Goal: Information Seeking & Learning: Learn about a topic

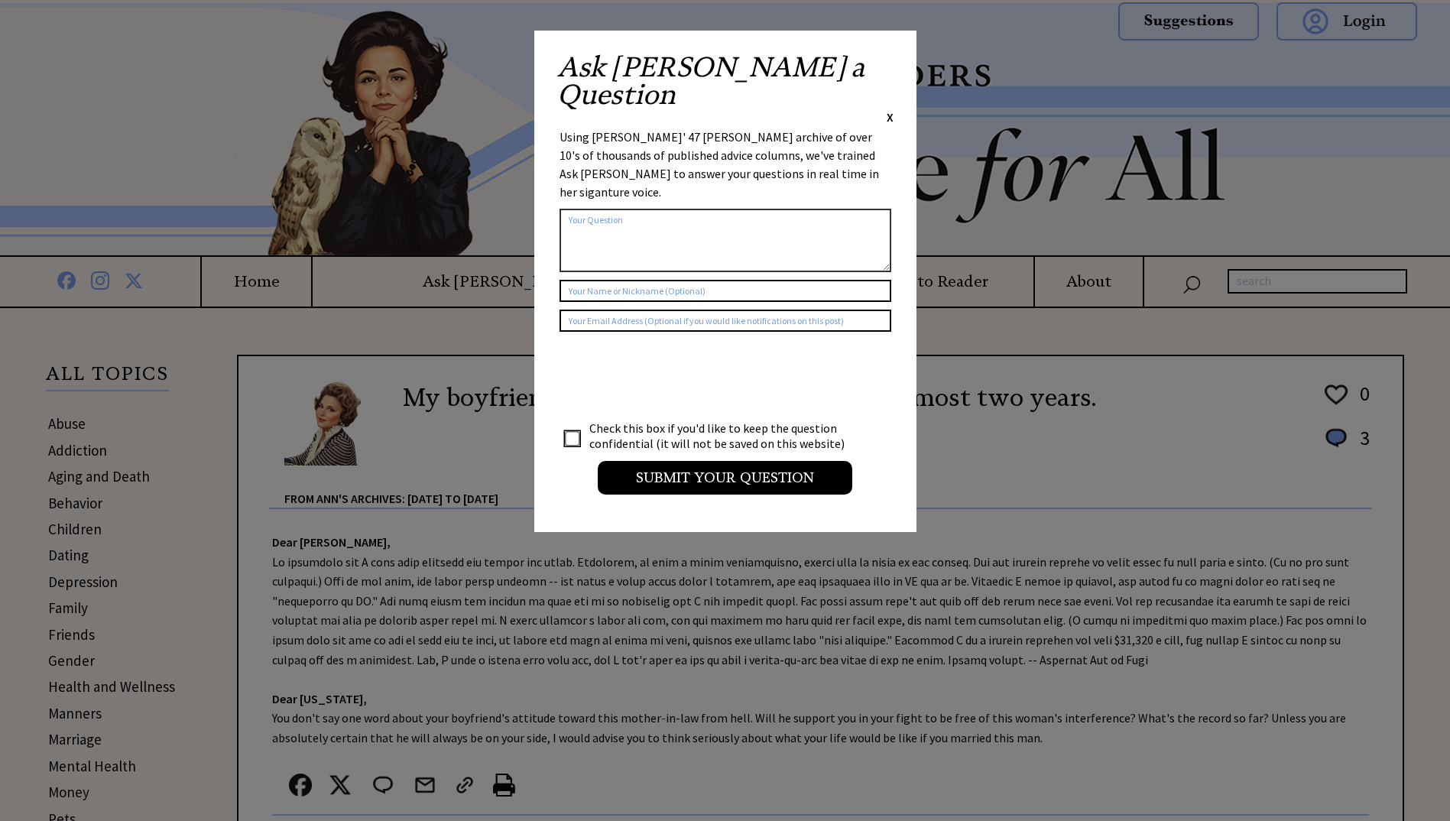
click at [888, 109] on span "X" at bounding box center [890, 116] width 7 height 15
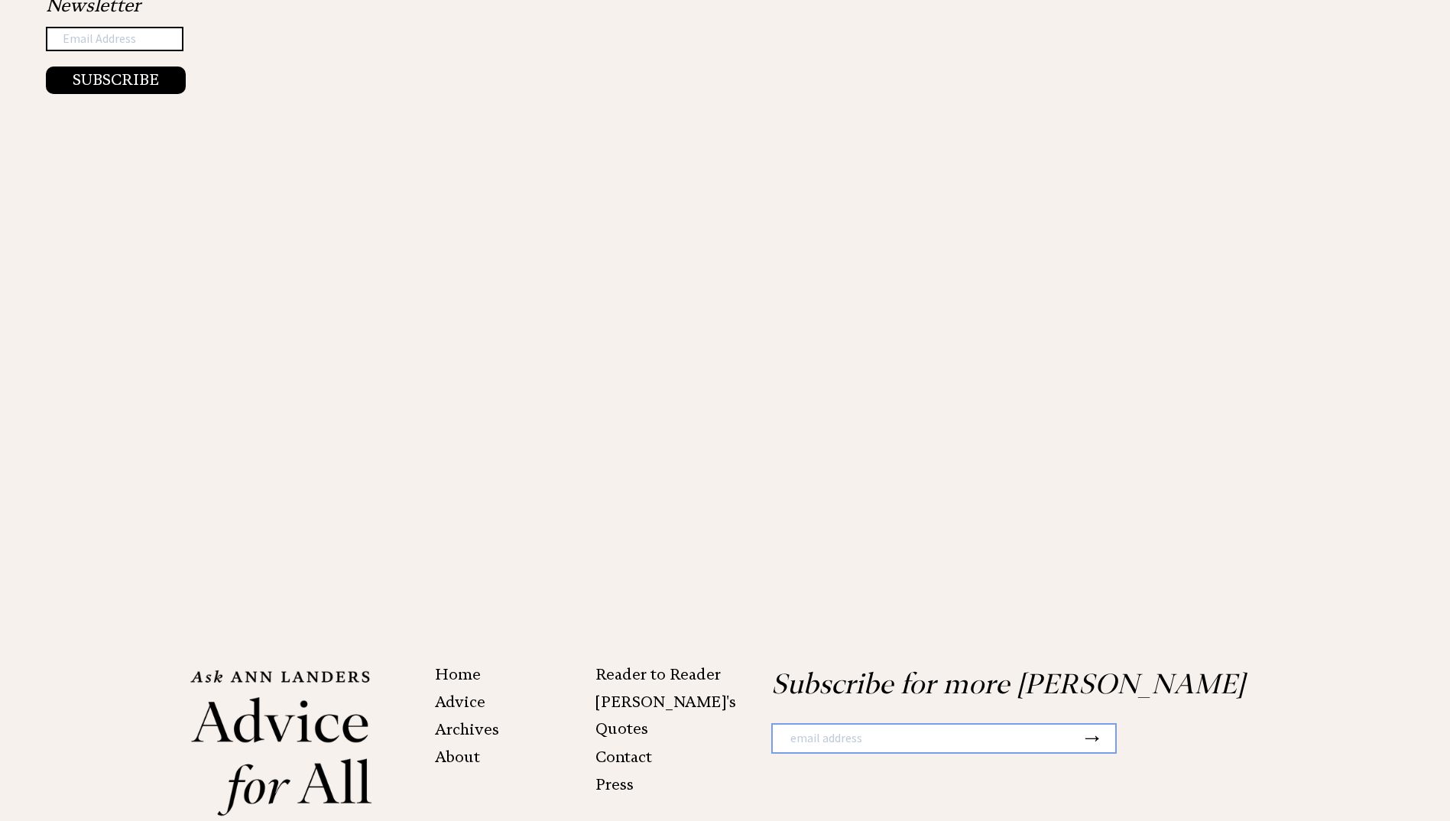
scroll to position [2889, 0]
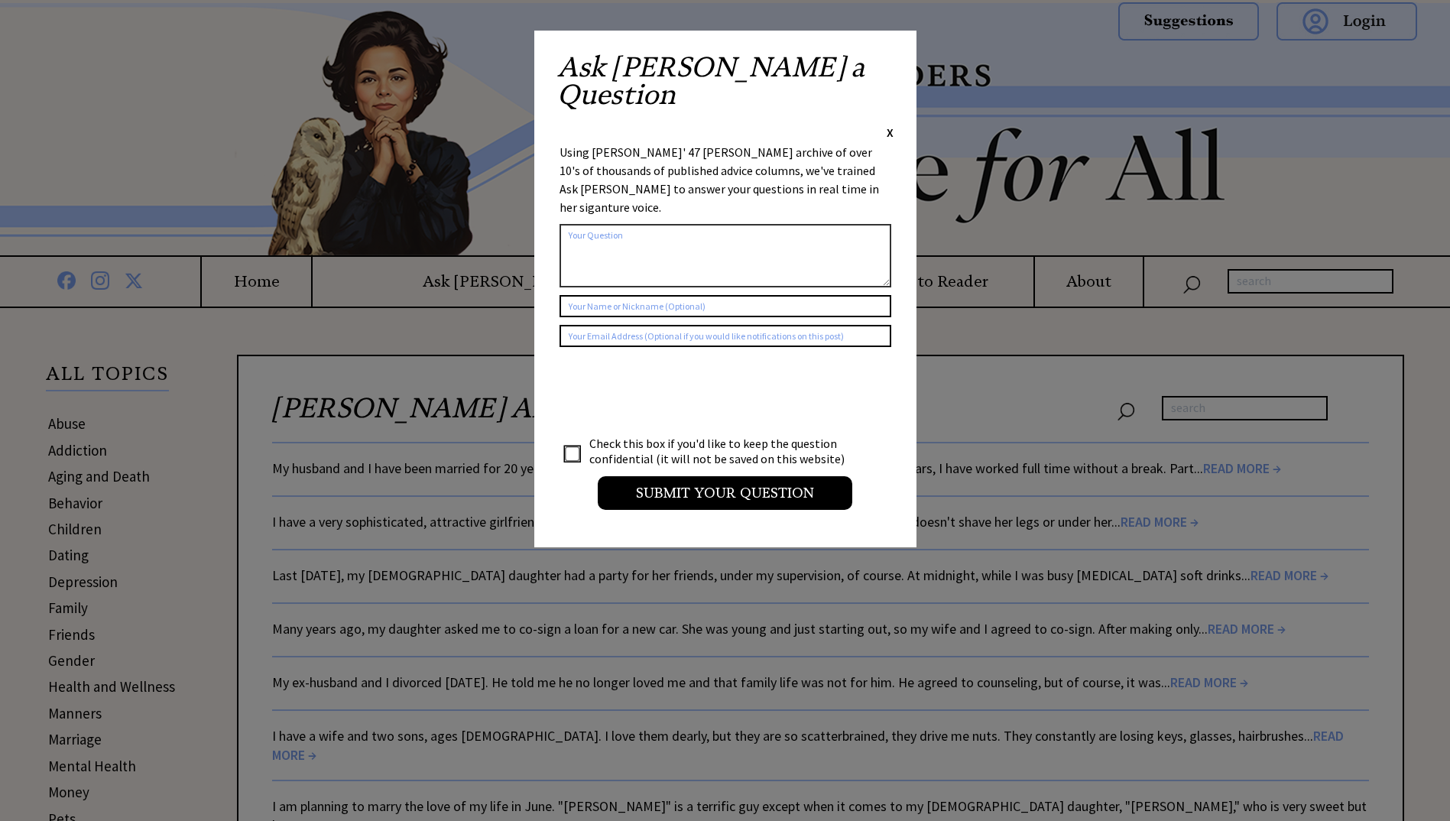
click at [885, 57] on div "Ask Ann a Question X" at bounding box center [725, 97] width 336 height 87
click at [893, 125] on span "X" at bounding box center [890, 132] width 7 height 15
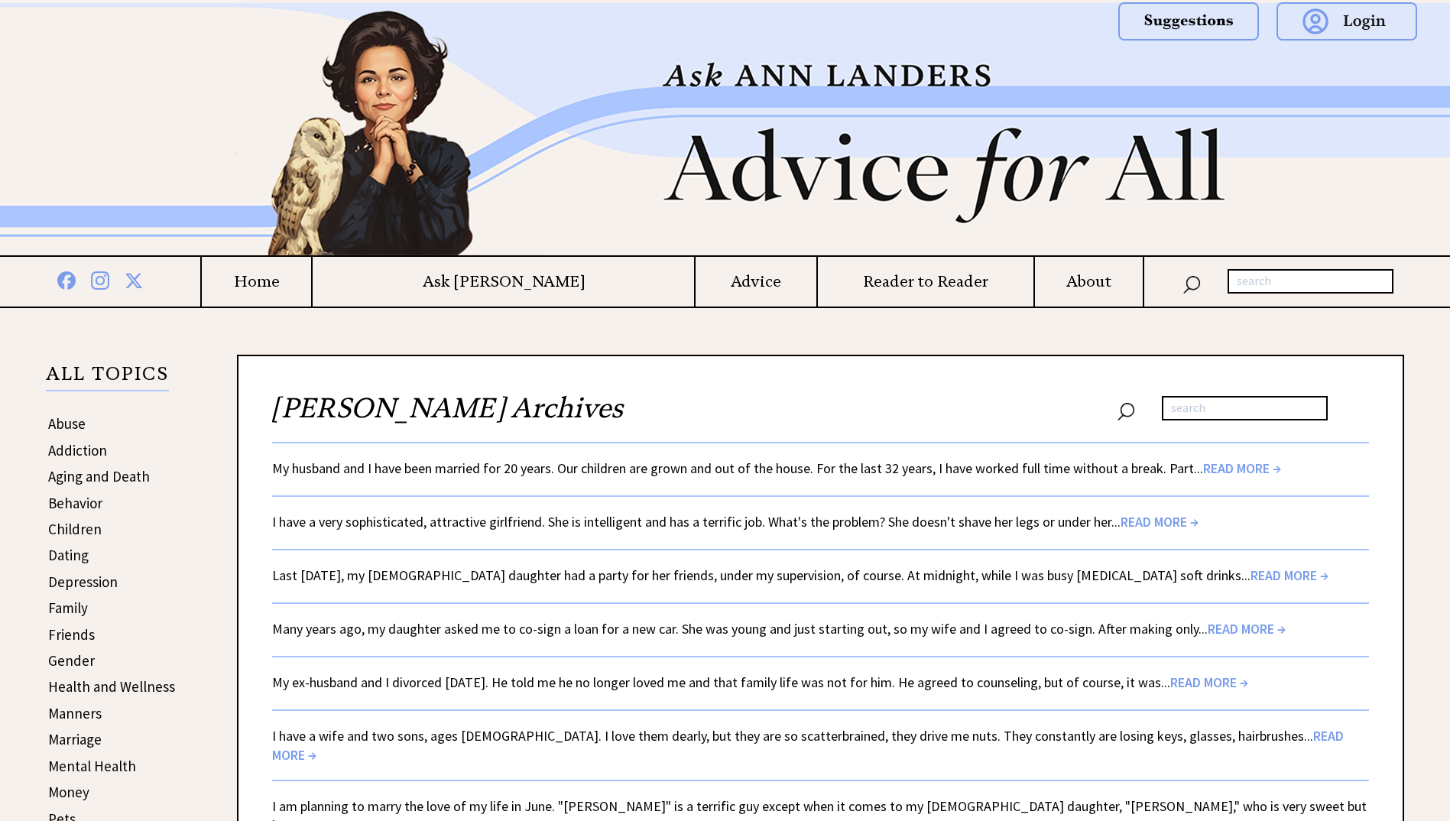
click at [1212, 627] on span "READ MORE →" at bounding box center [1247, 629] width 78 height 18
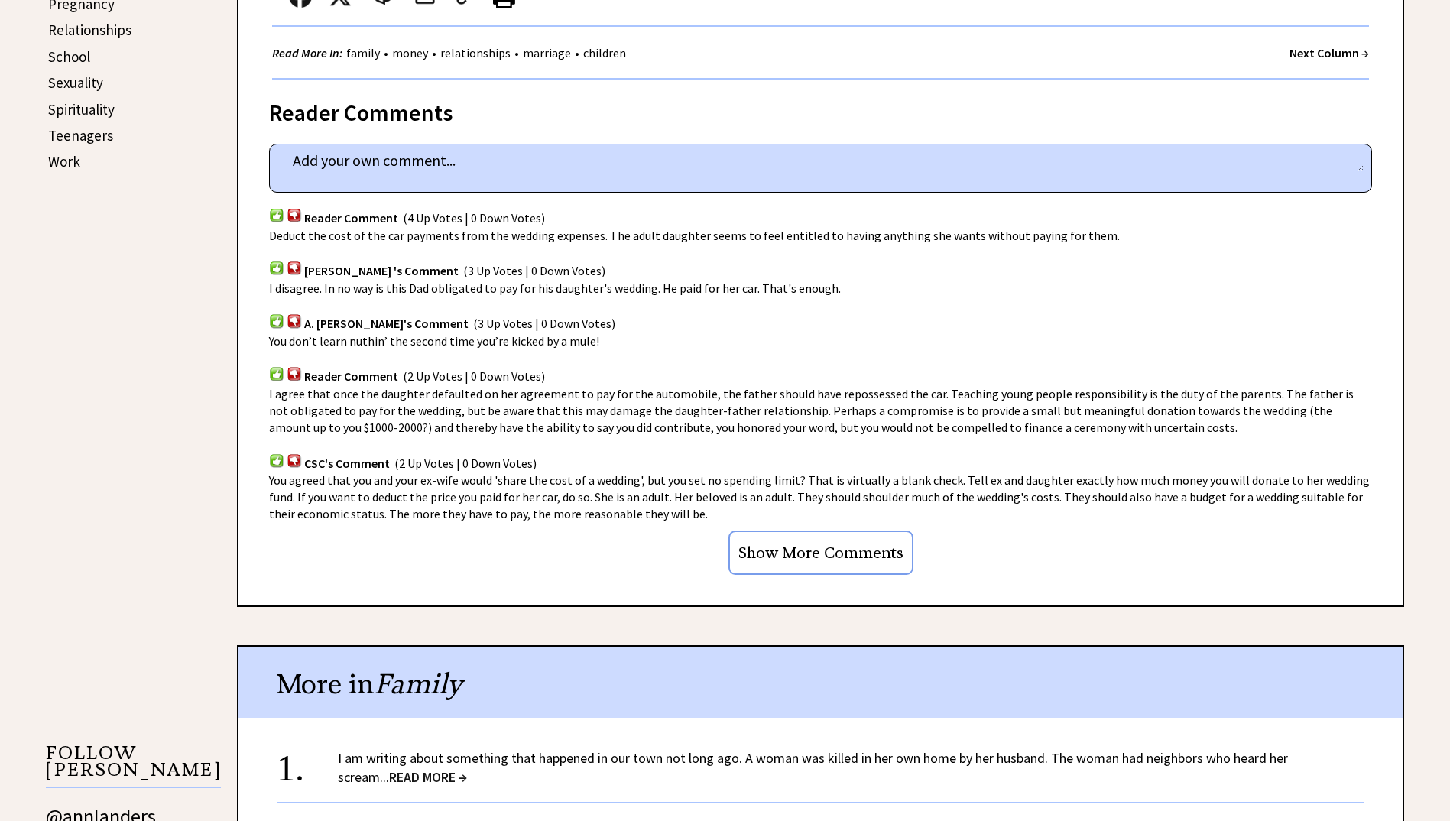
scroll to position [1146, 0]
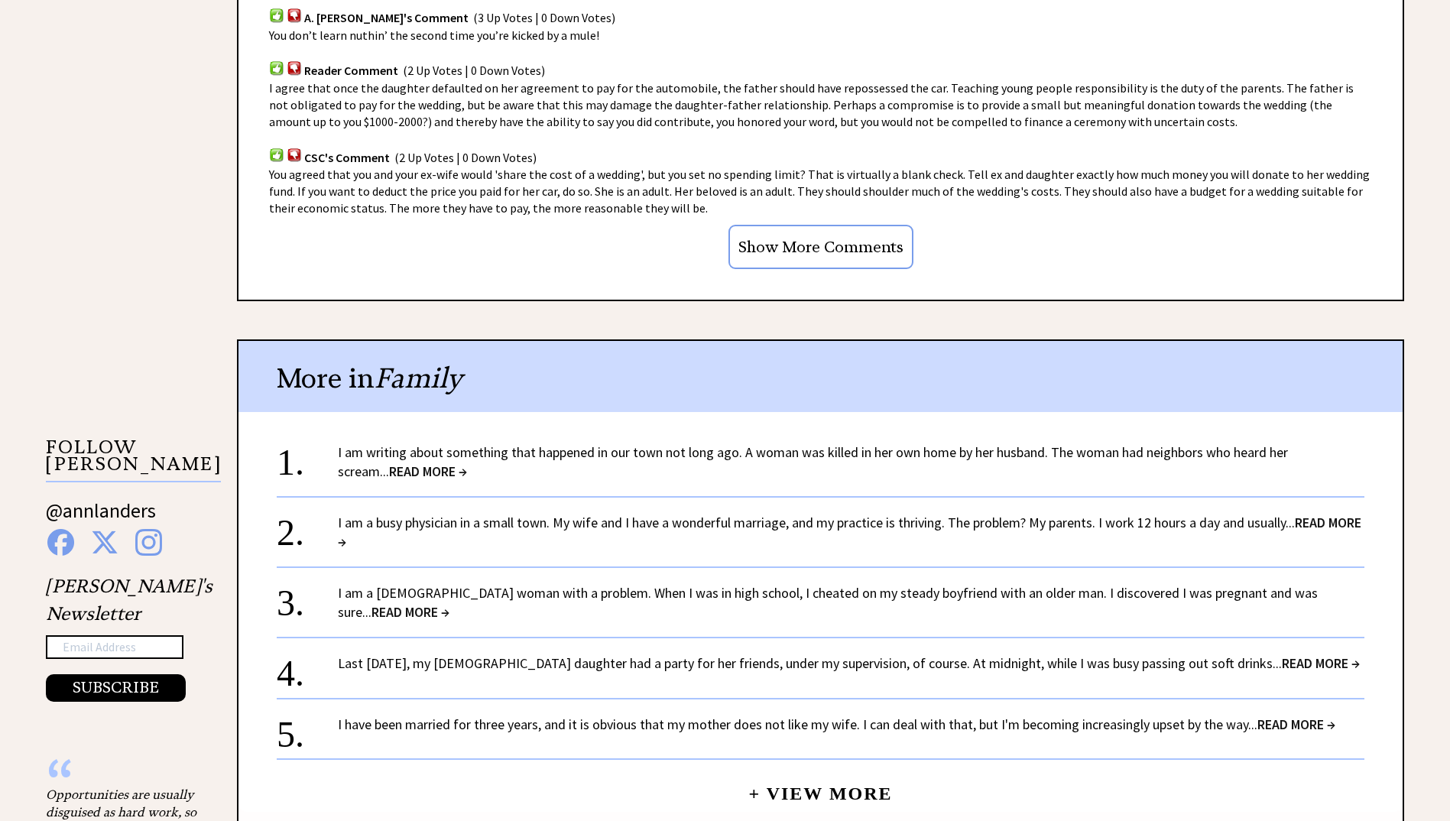
click at [1329, 722] on span "READ MORE →" at bounding box center [1296, 724] width 78 height 18
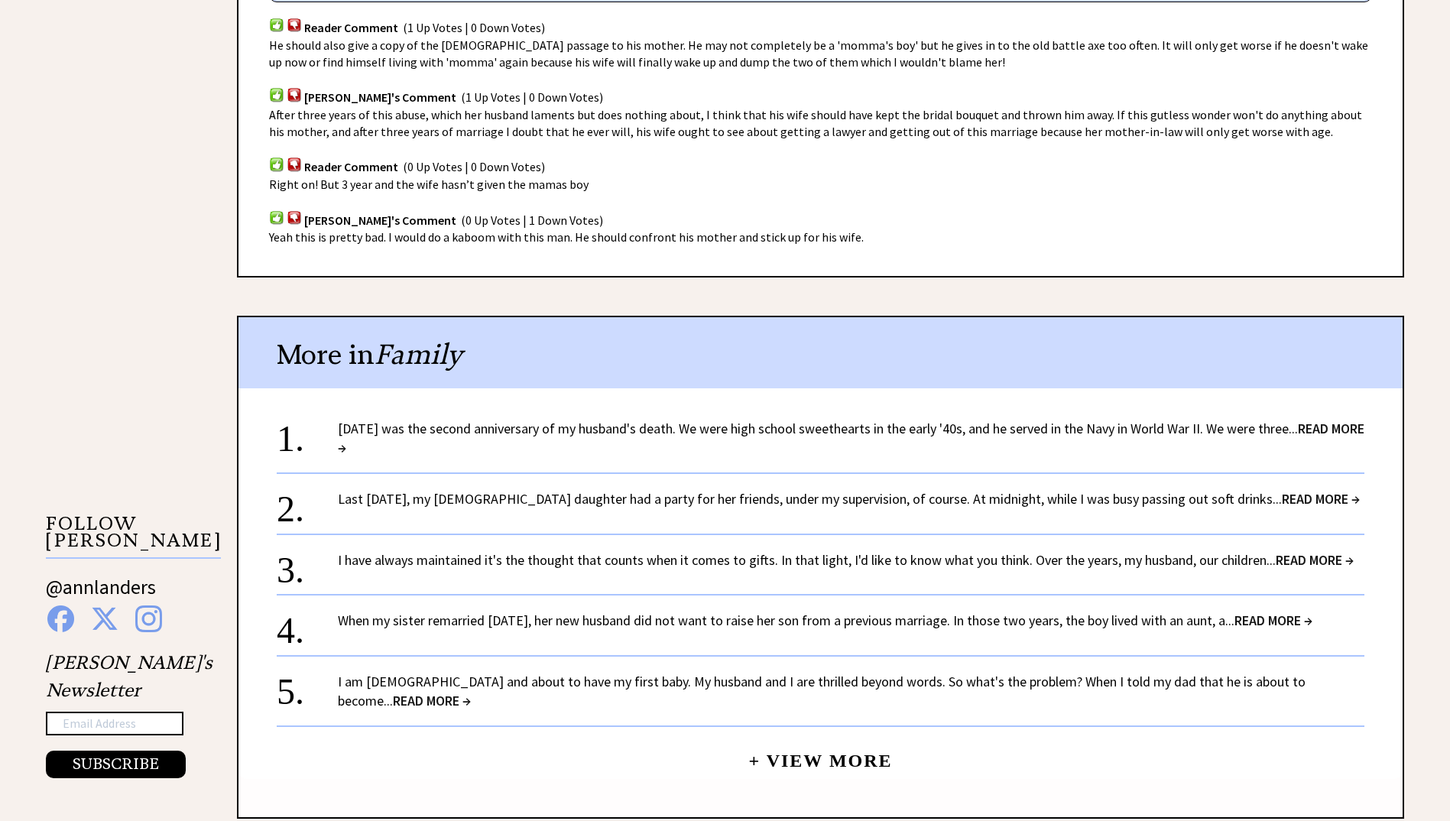
scroll to position [1146, 0]
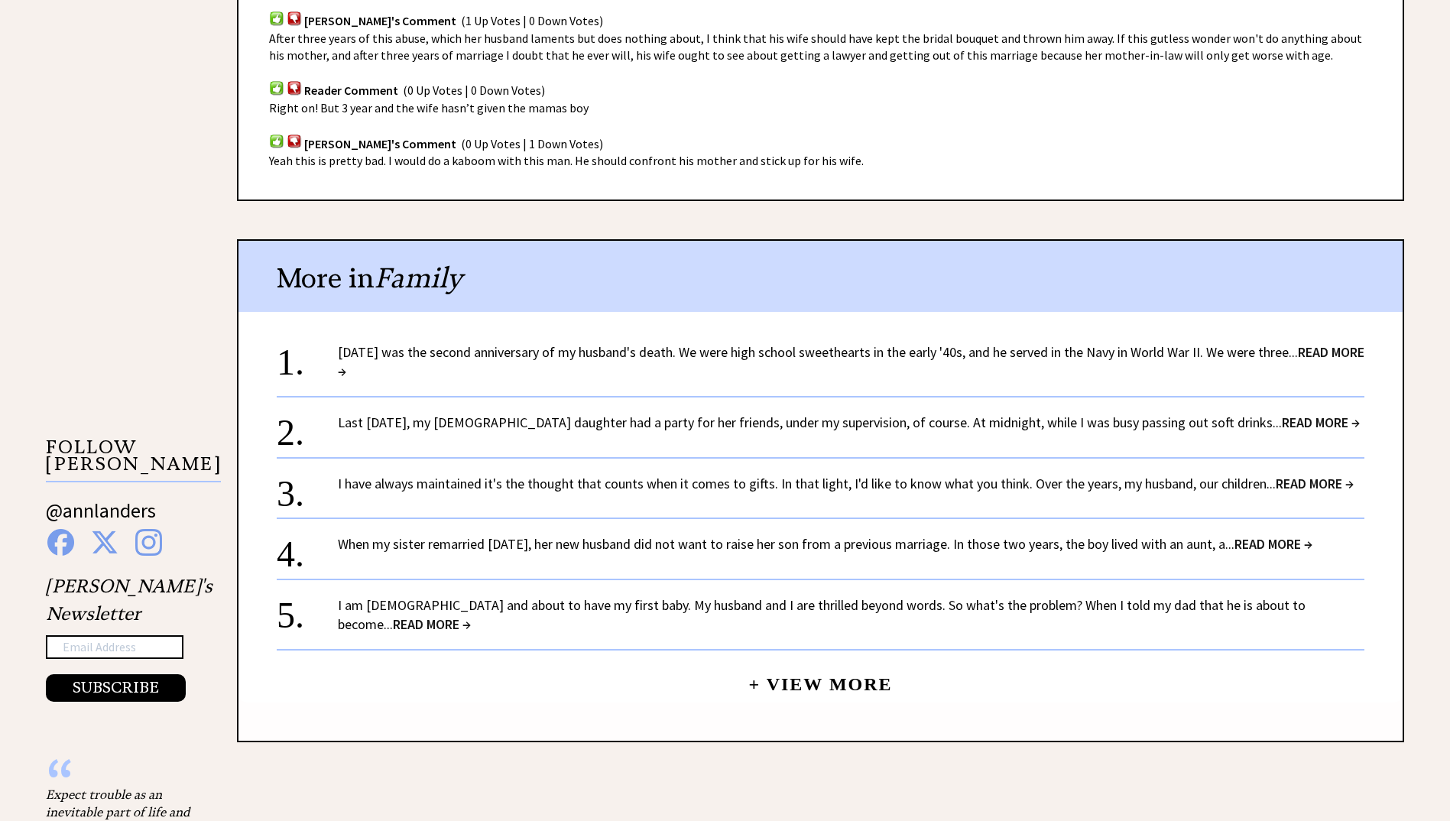
click at [1162, 596] on link "I am 34 years old and about to have my first baby. My husband and I are thrille…" at bounding box center [822, 614] width 968 height 37
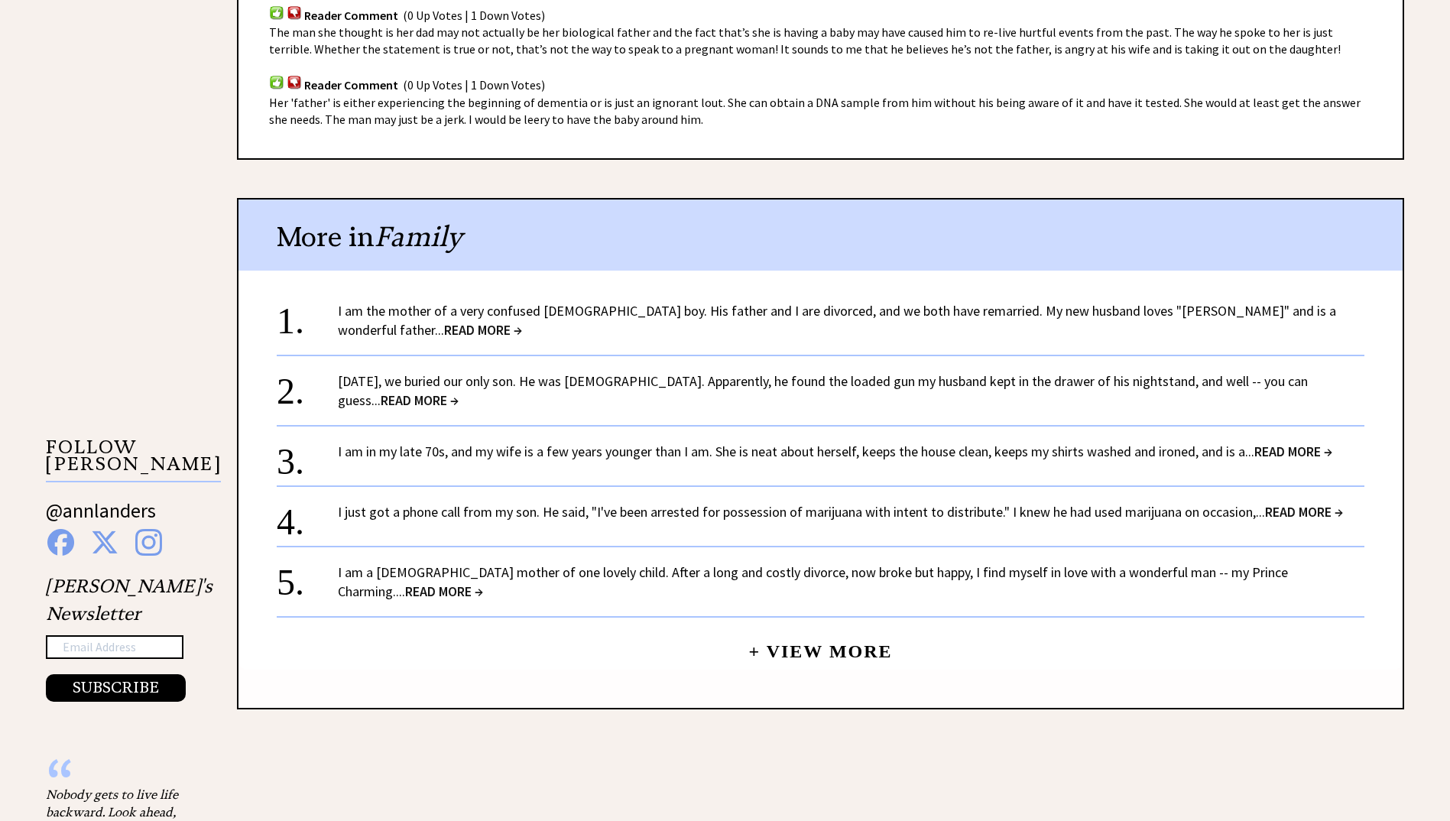
scroll to position [1223, 0]
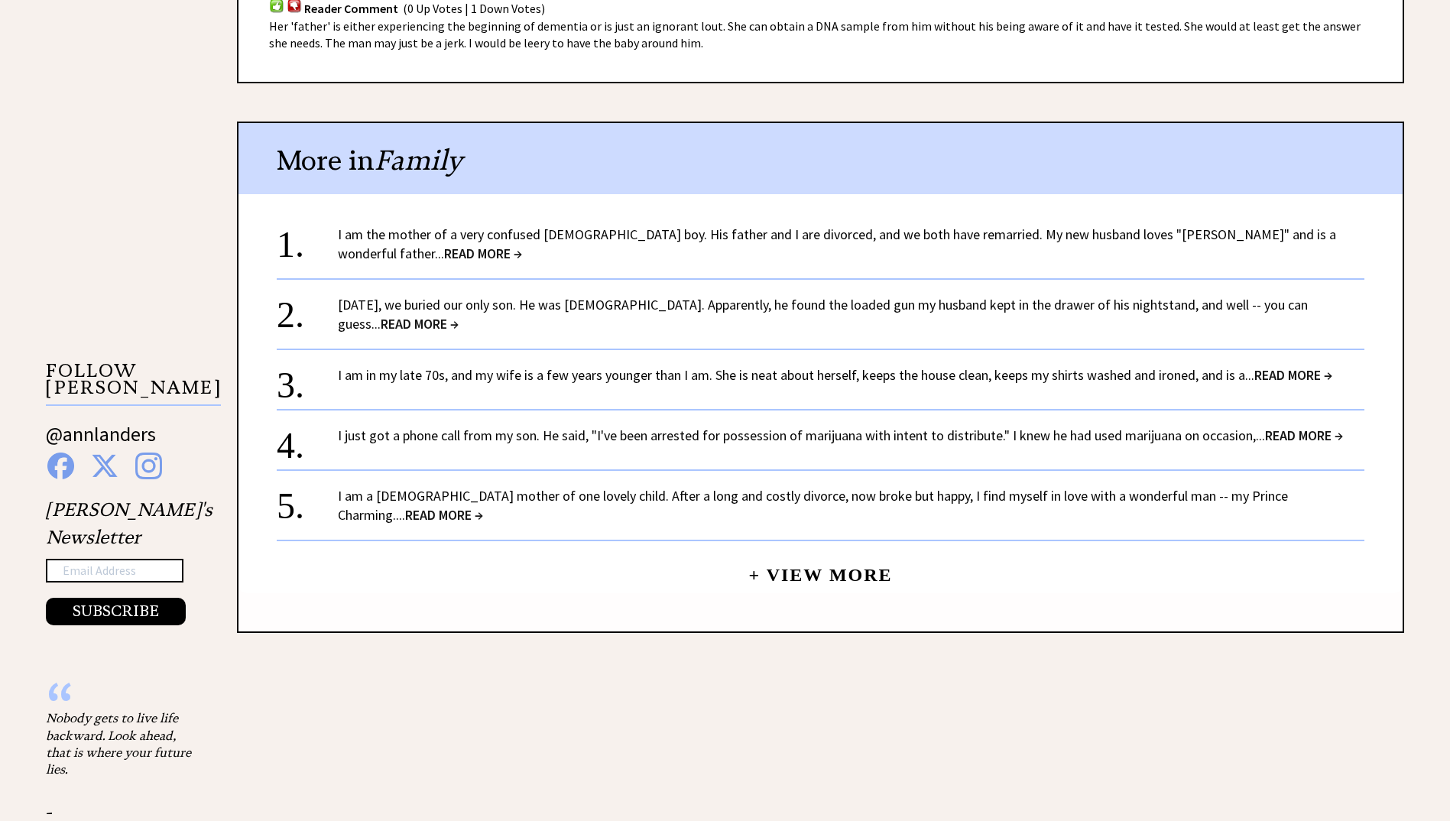
click at [483, 506] on span "READ MORE →" at bounding box center [444, 515] width 78 height 18
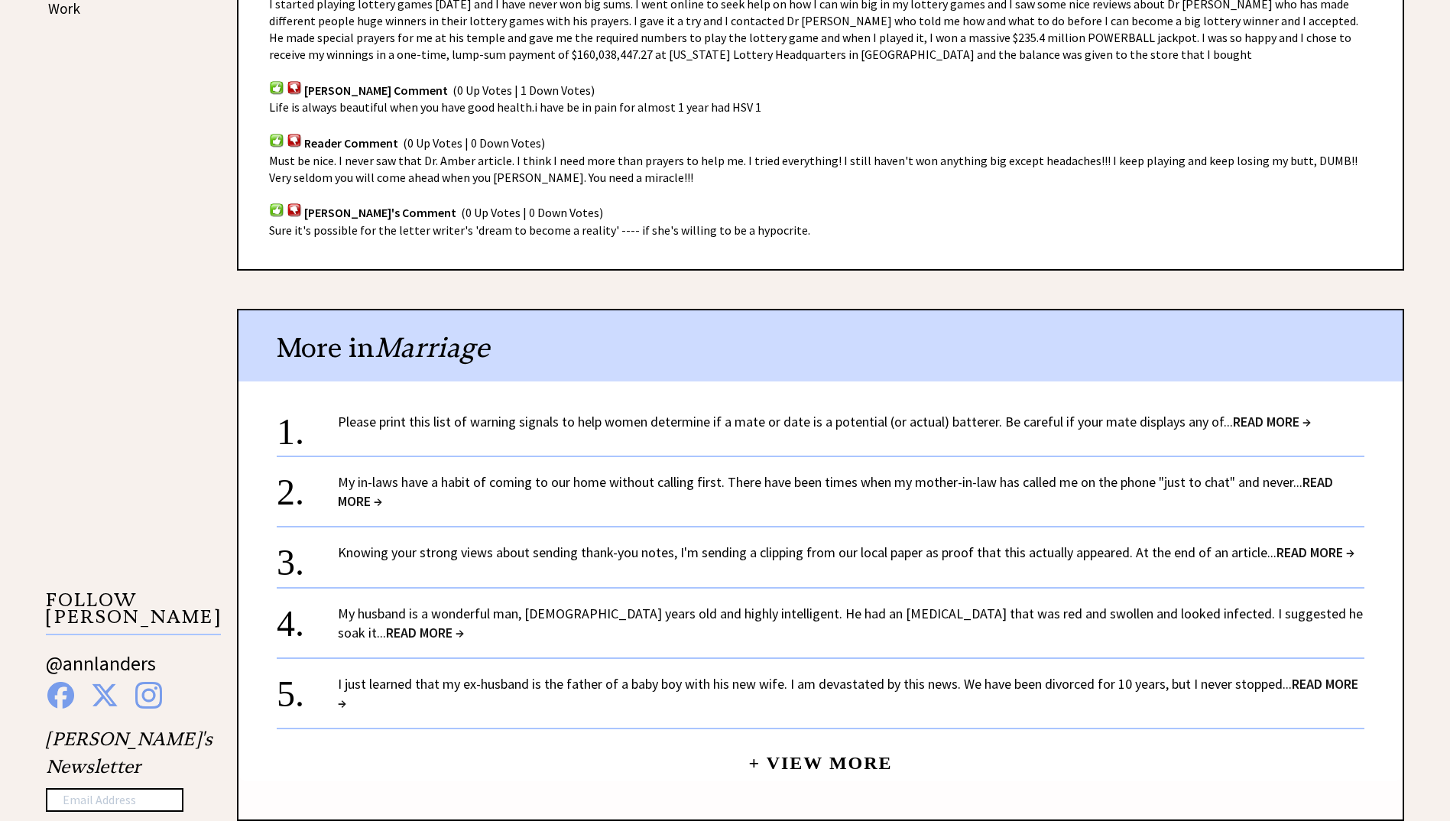
scroll to position [1070, 0]
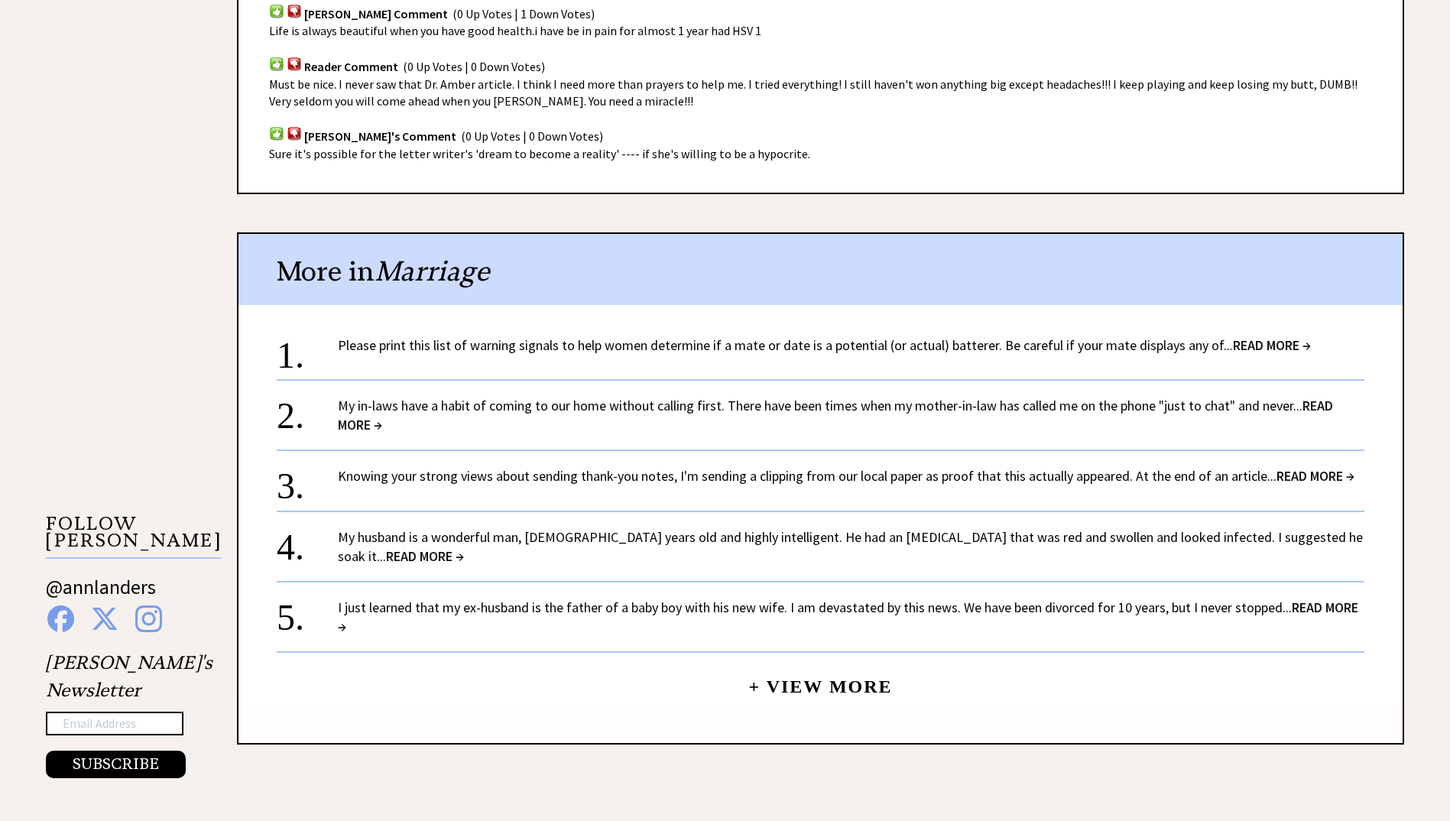
click at [563, 350] on link "Please print this list of warning signals to help women determine if a mate or …" at bounding box center [824, 345] width 973 height 18
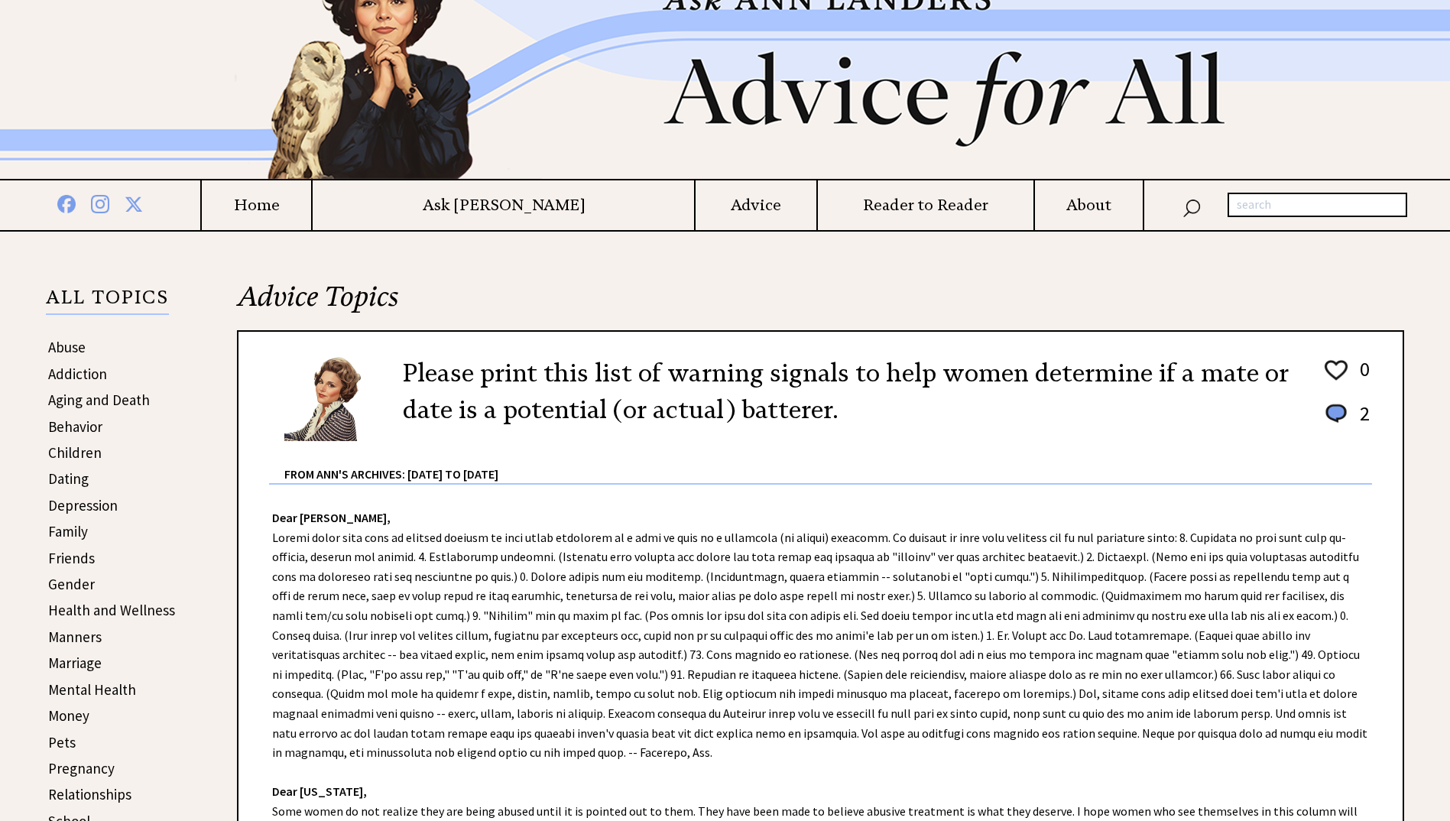
scroll to position [229, 0]
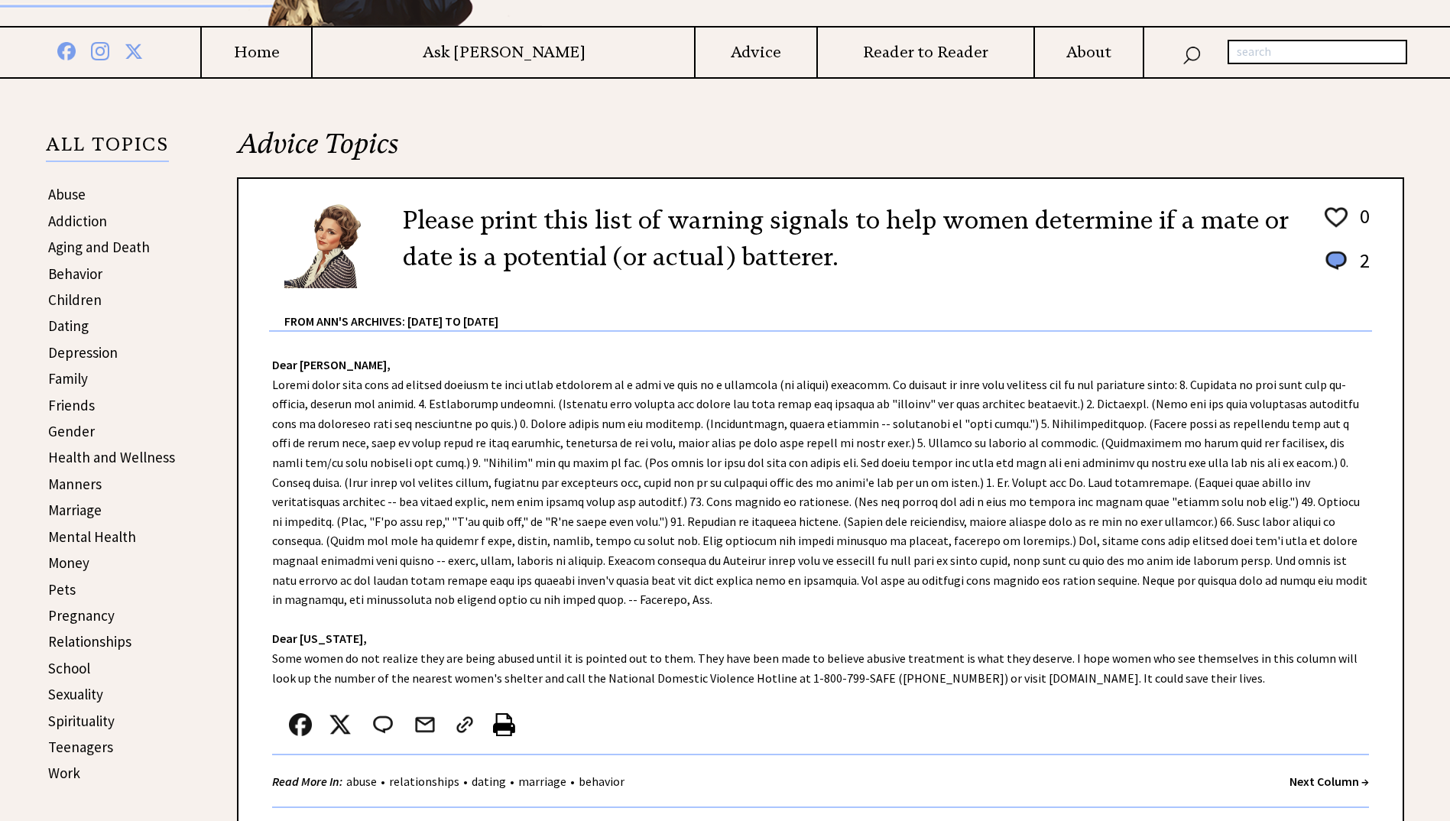
click at [85, 745] on link "Teenagers" at bounding box center [80, 747] width 65 height 18
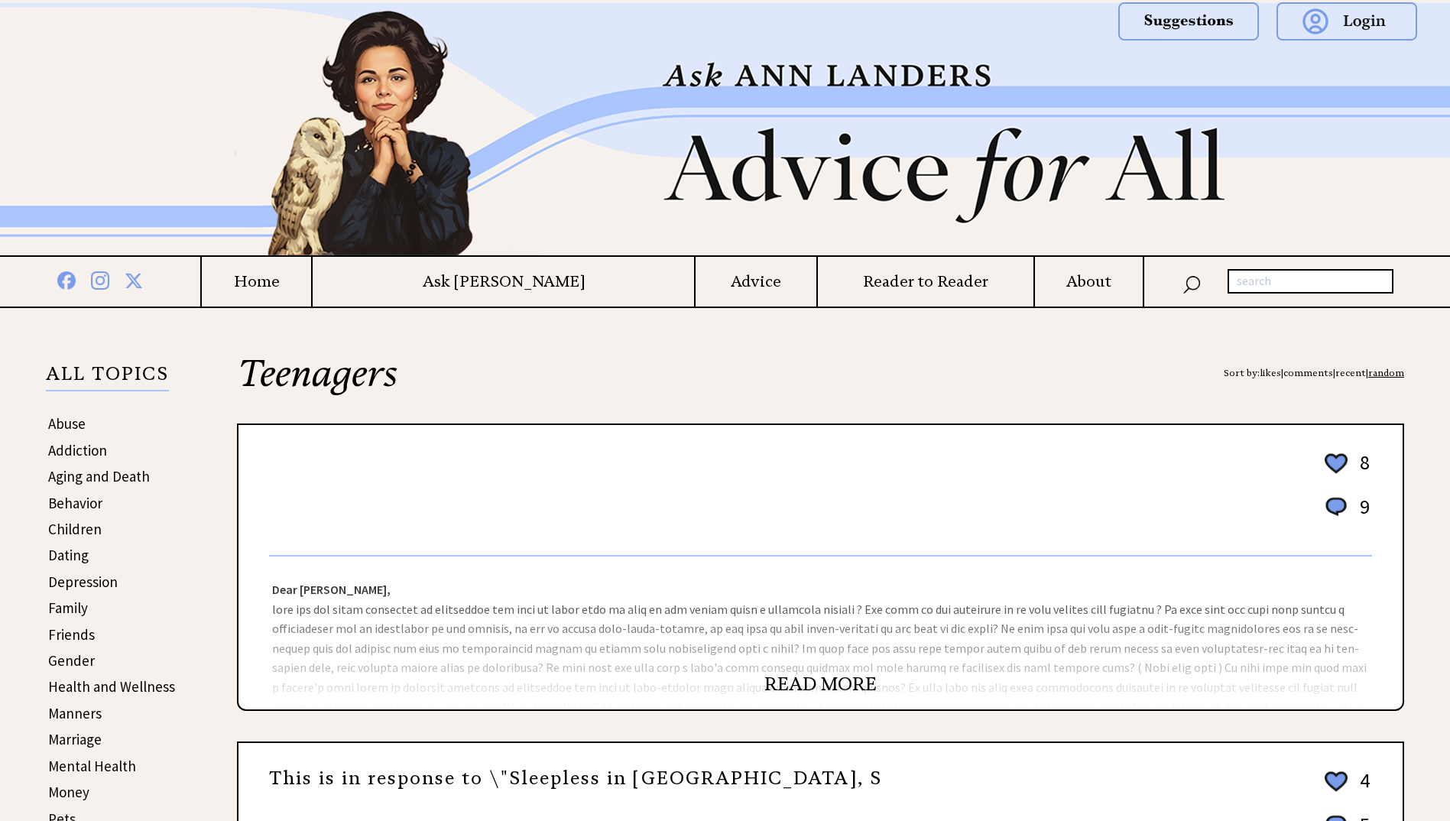
scroll to position [153, 0]
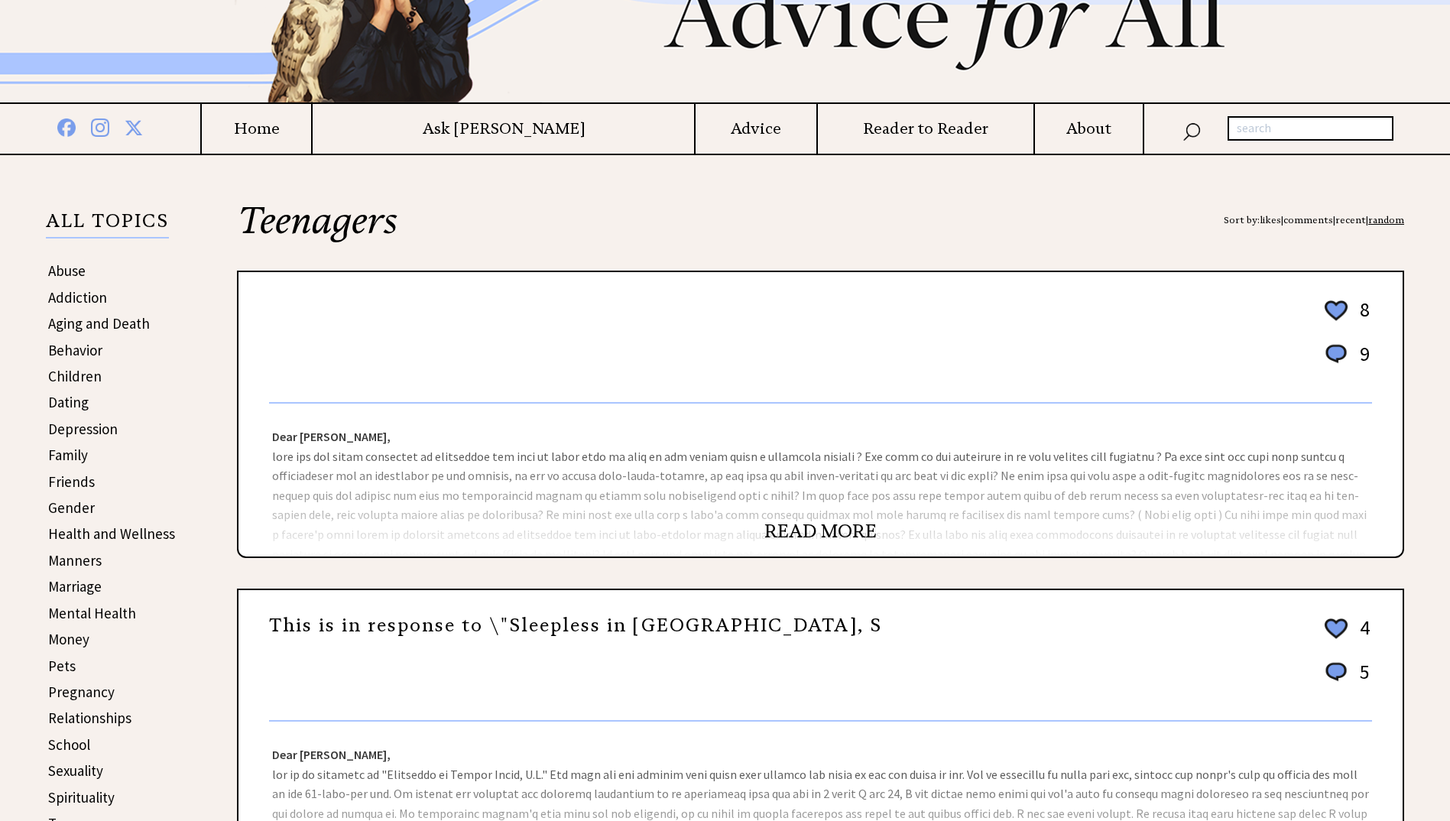
click at [829, 525] on link "READ MORE" at bounding box center [820, 531] width 112 height 23
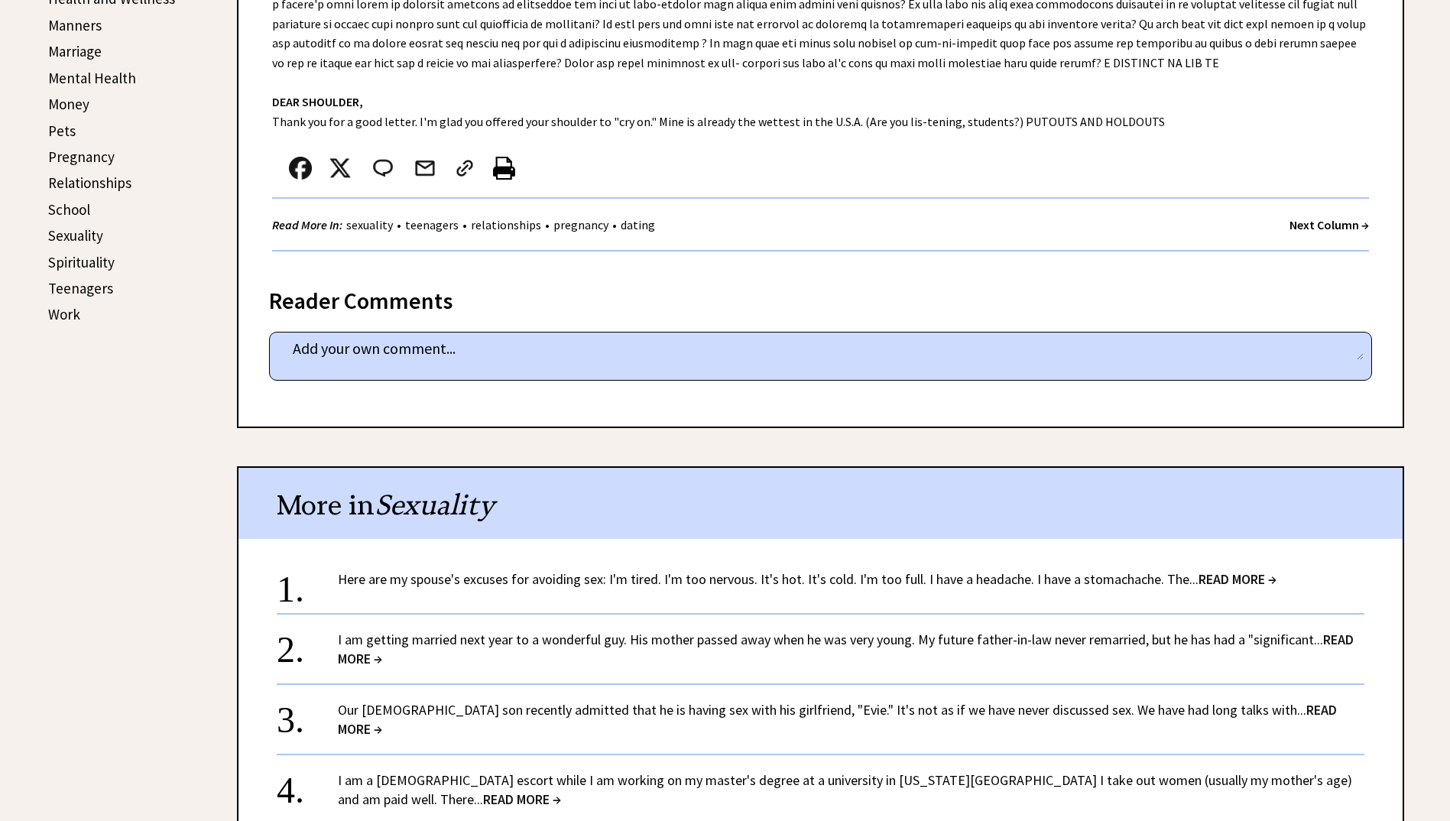
scroll to position [764, 0]
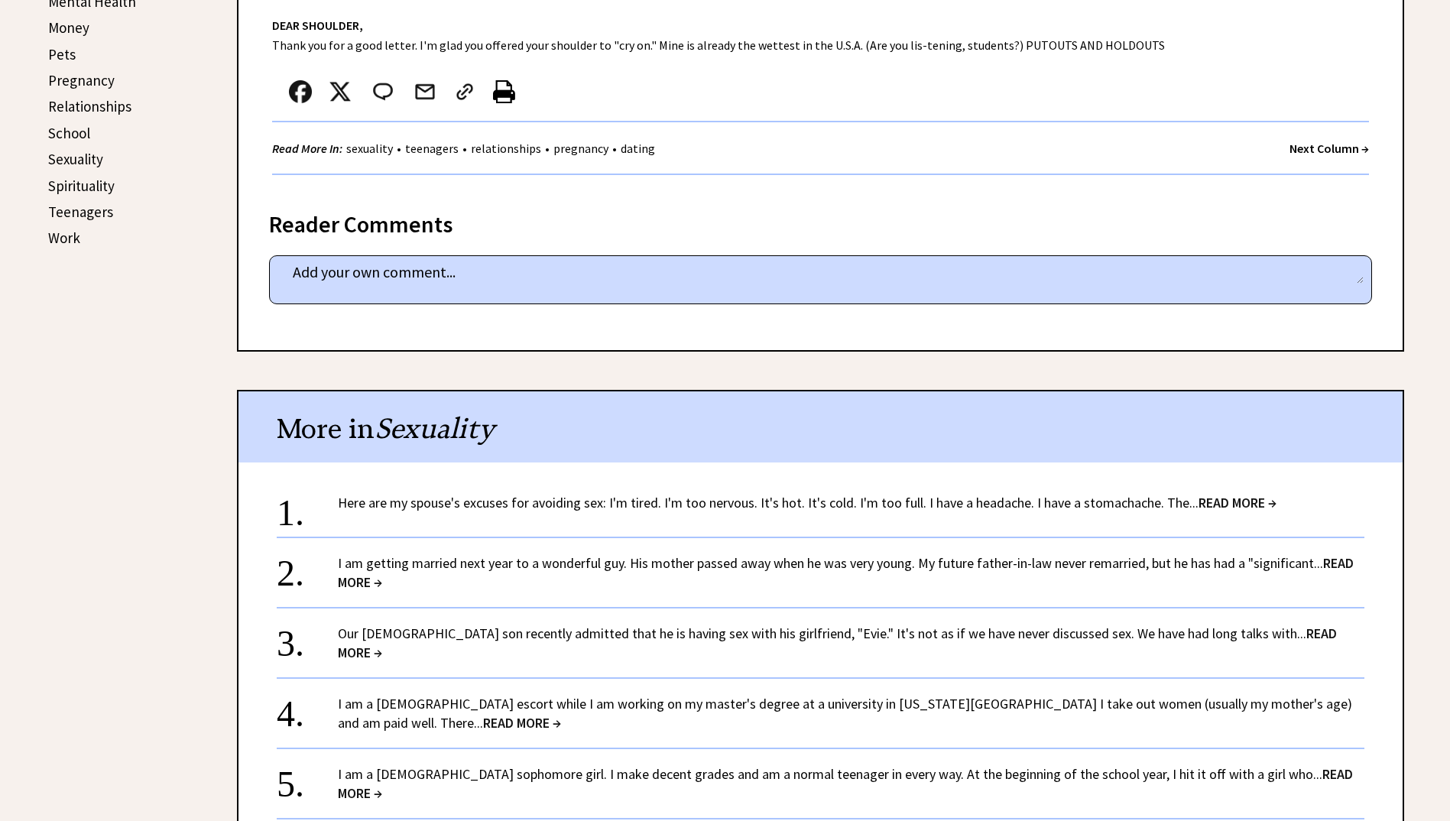
click at [602, 559] on link "I am getting married next year to a wonderful guy. His mother passed away when …" at bounding box center [846, 572] width 1016 height 37
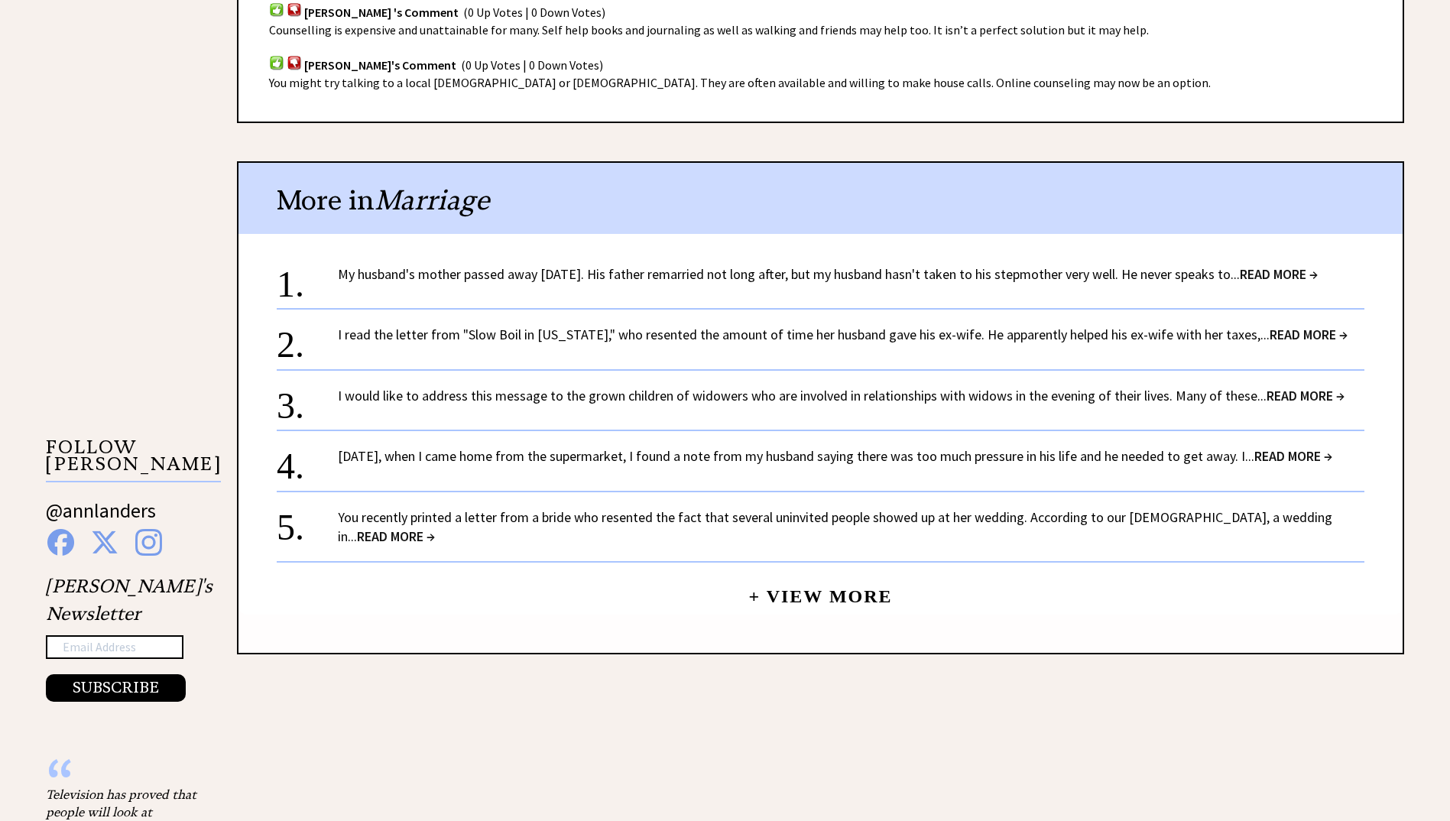
scroll to position [1223, 0]
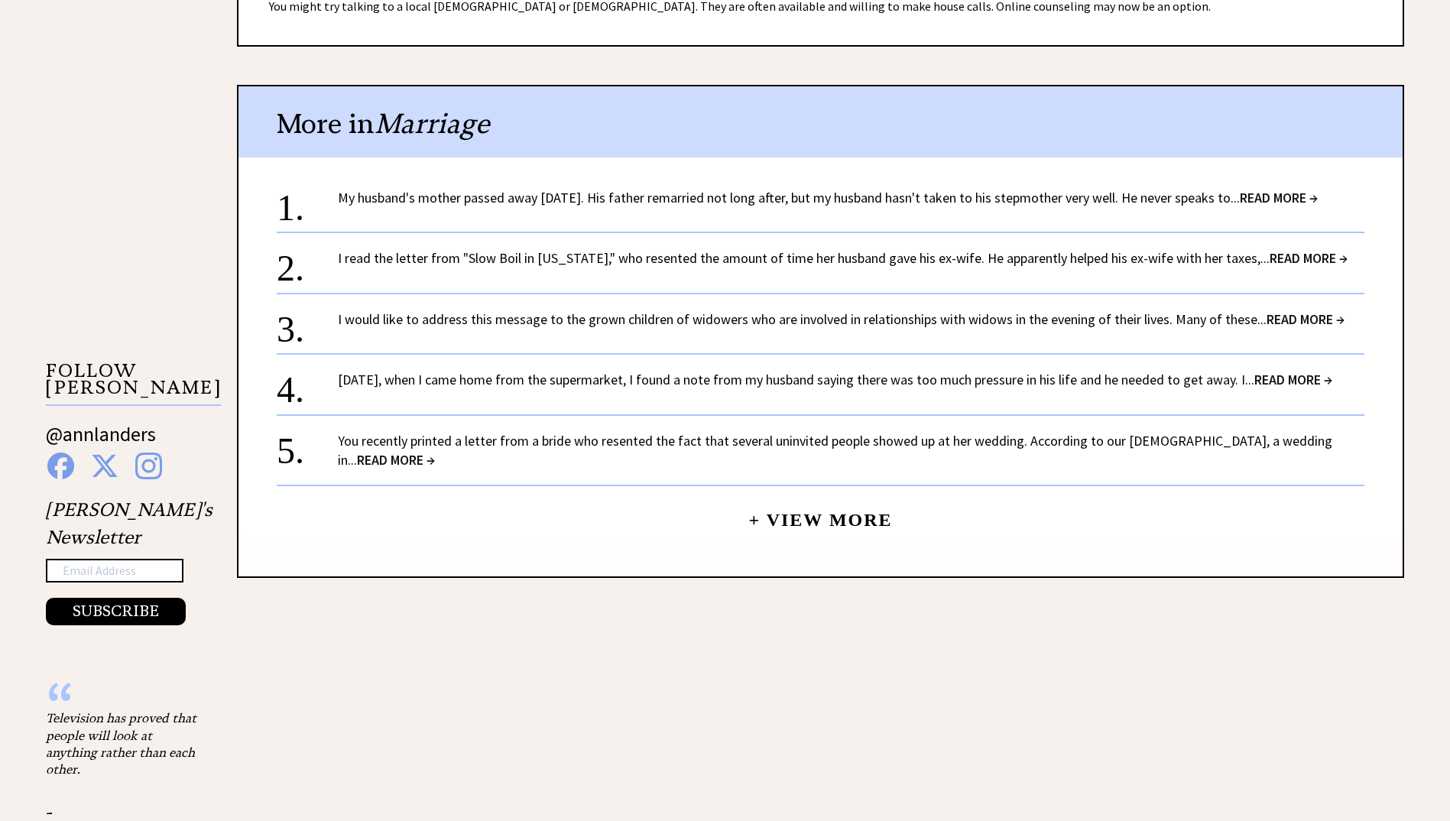
click at [1046, 384] on link "Two weeks ago, when I came home from the supermarket, I found a note from my hu…" at bounding box center [835, 380] width 994 height 18
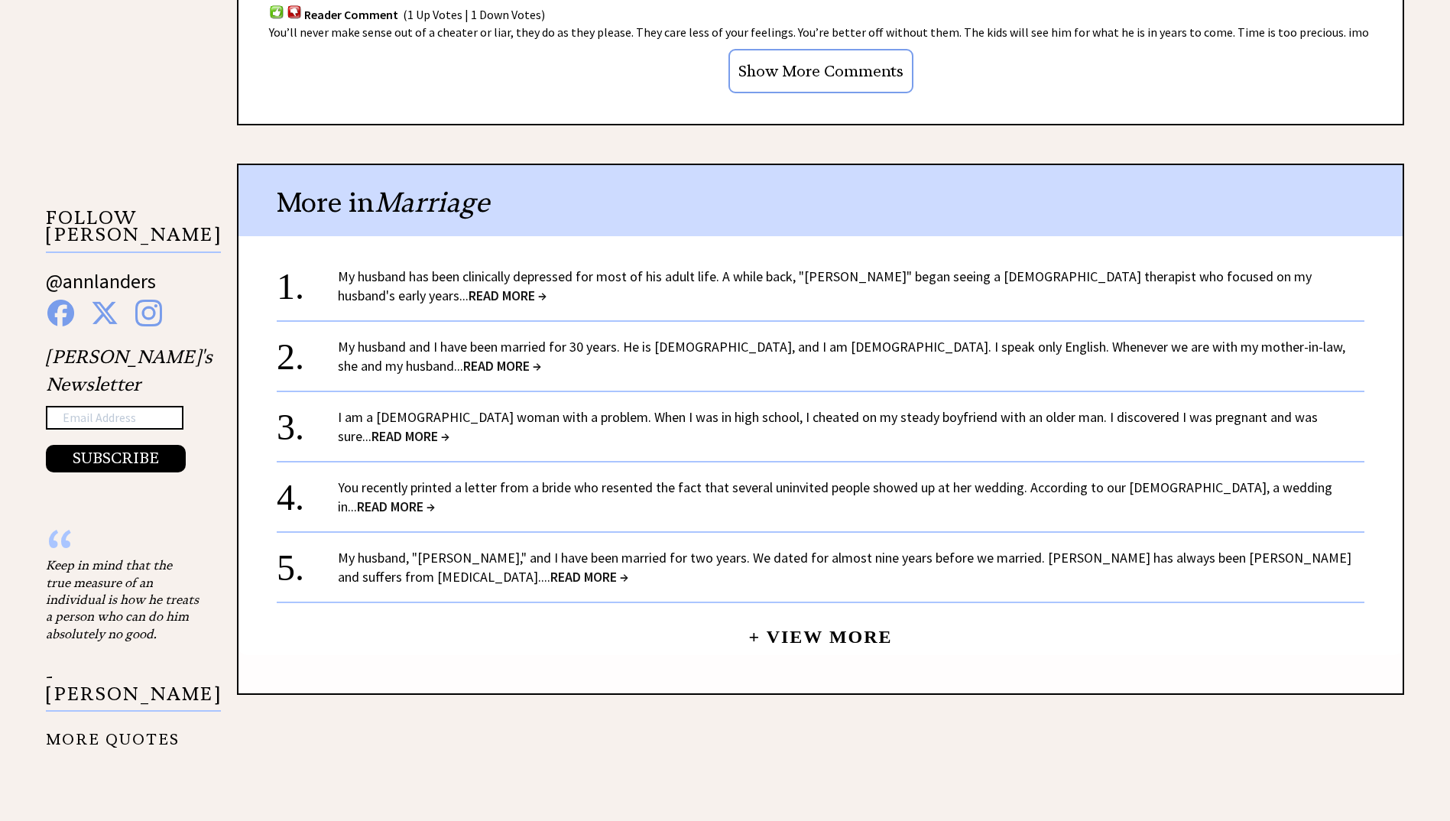
scroll to position [1452, 0]
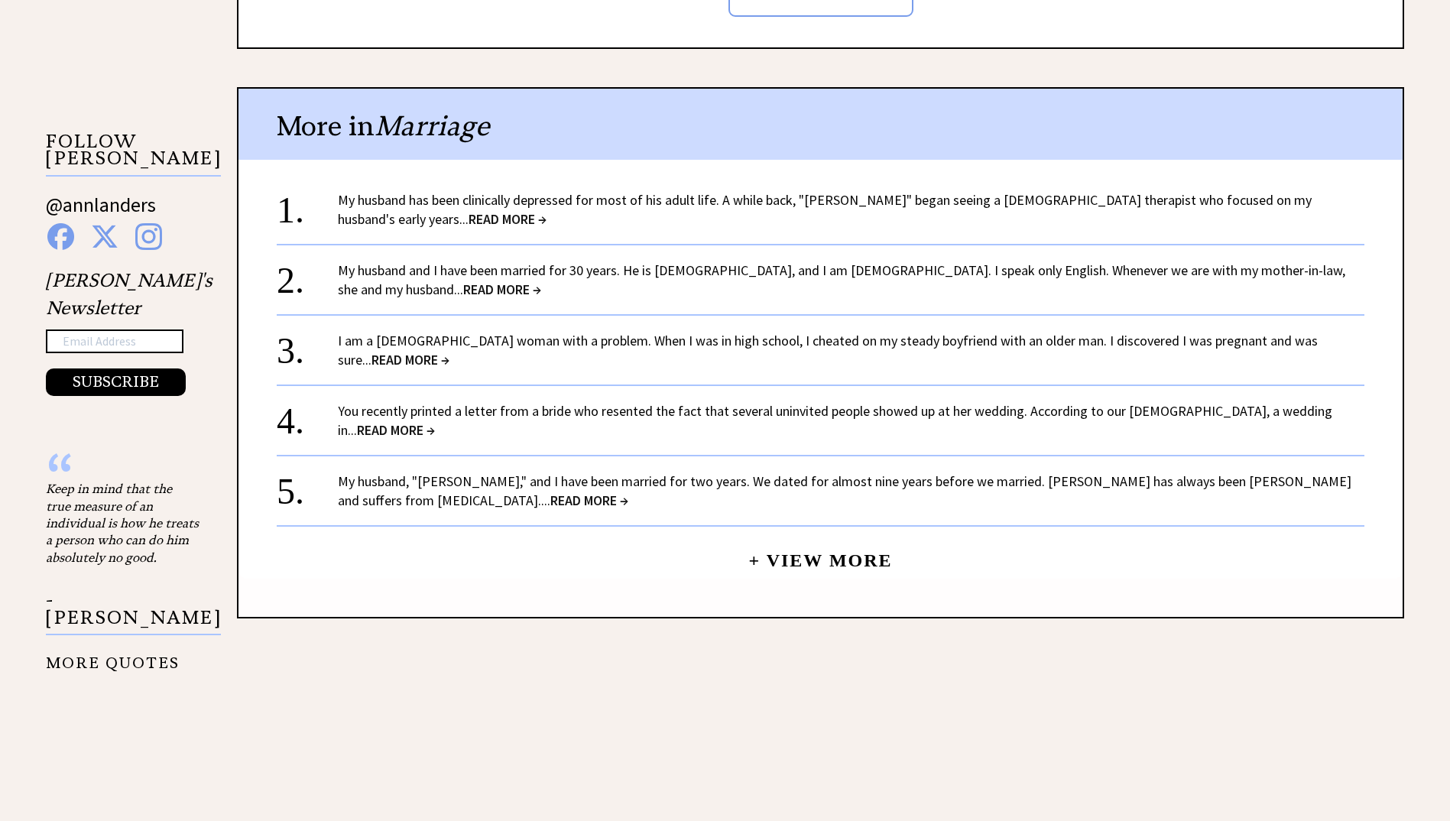
click at [776, 196] on div "My husband has been clinically depressed for most of his adult life. A while ba…" at bounding box center [851, 209] width 1026 height 38
click at [780, 191] on link "My husband has been clinically depressed for most of his adult life. A while ba…" at bounding box center [825, 209] width 974 height 37
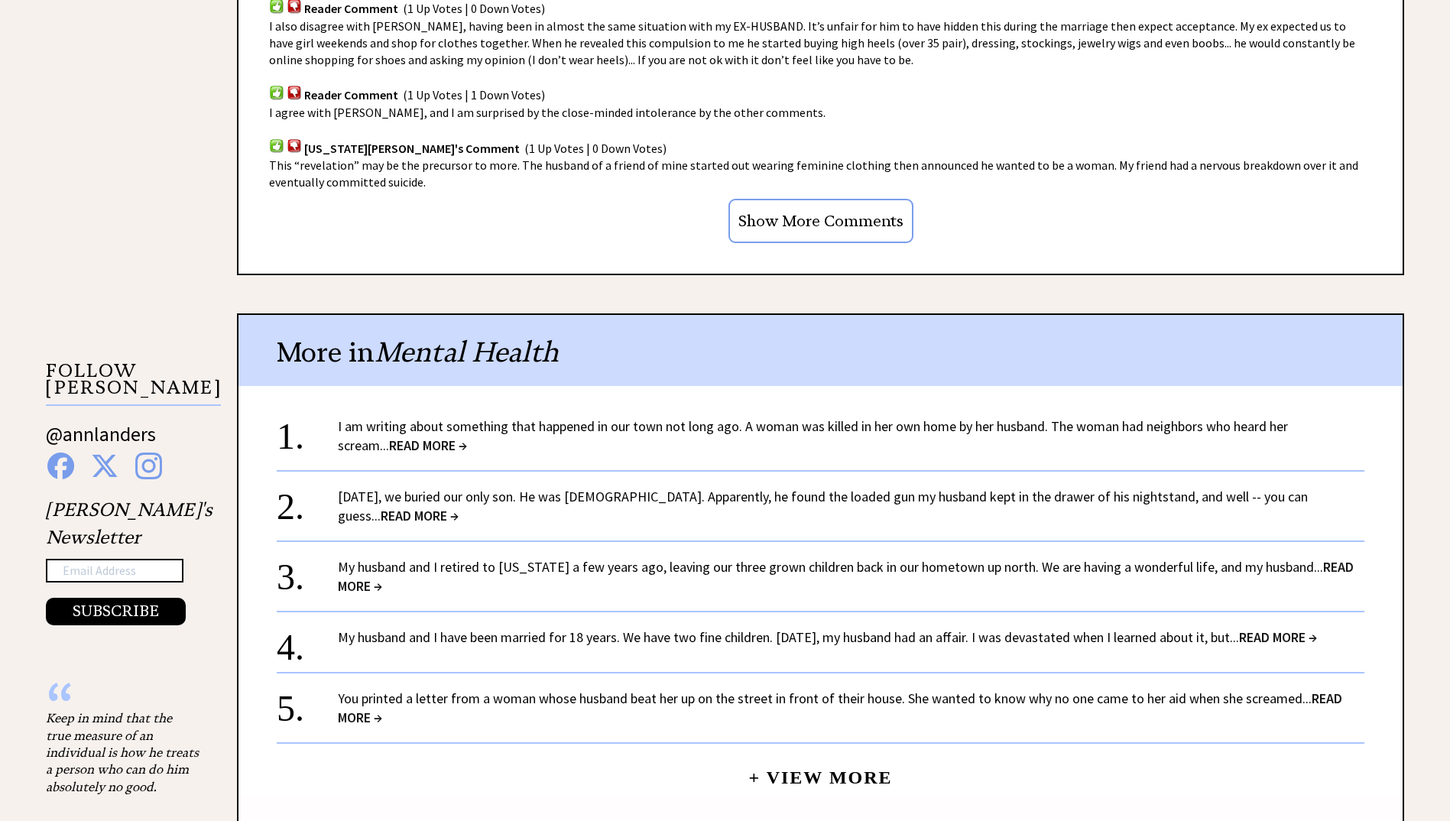
scroll to position [1299, 0]
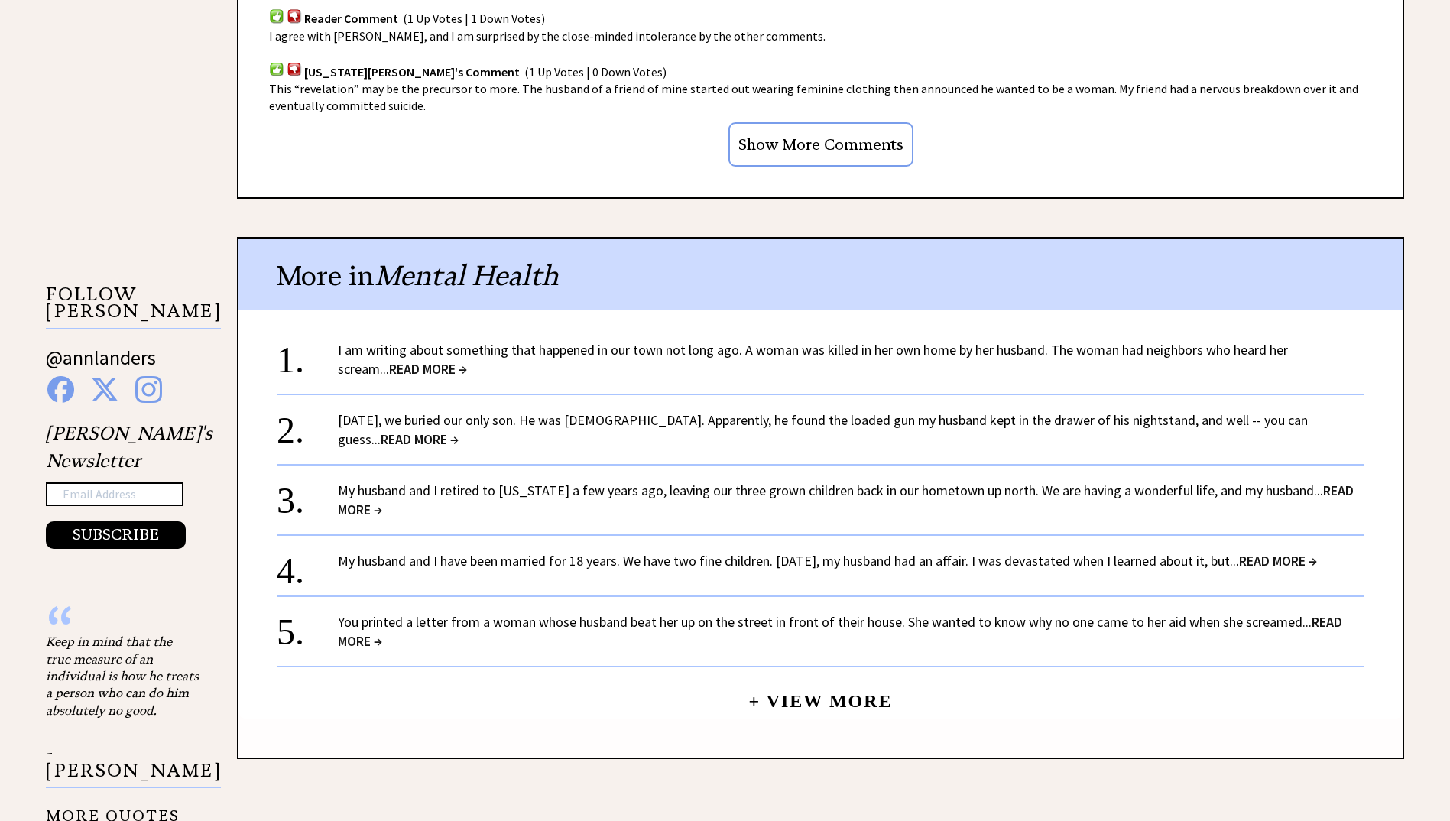
click at [472, 493] on link "My husband and I retired to [US_STATE] a few years ago, leaving our three grown…" at bounding box center [846, 500] width 1016 height 37
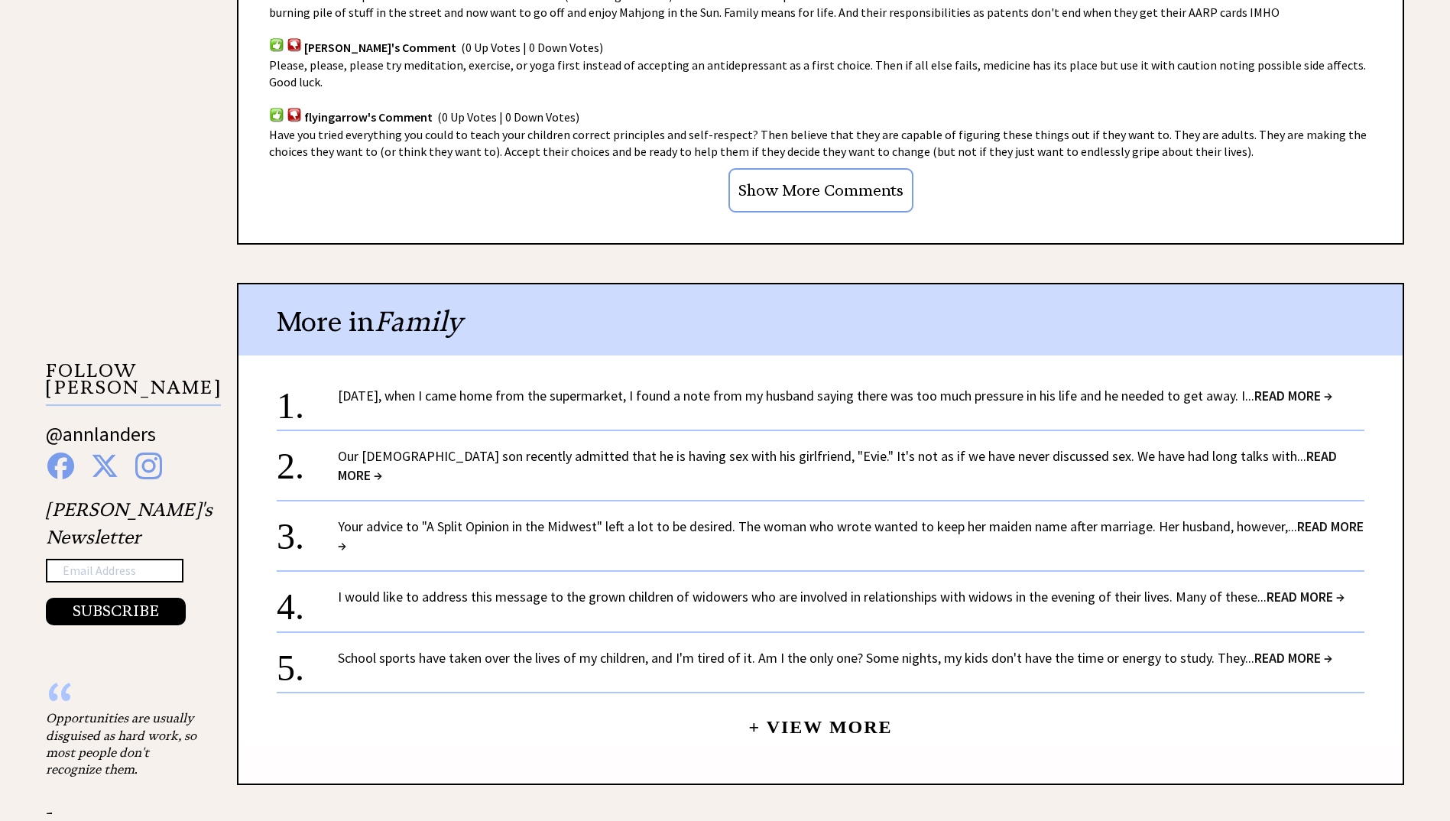
scroll to position [1376, 0]
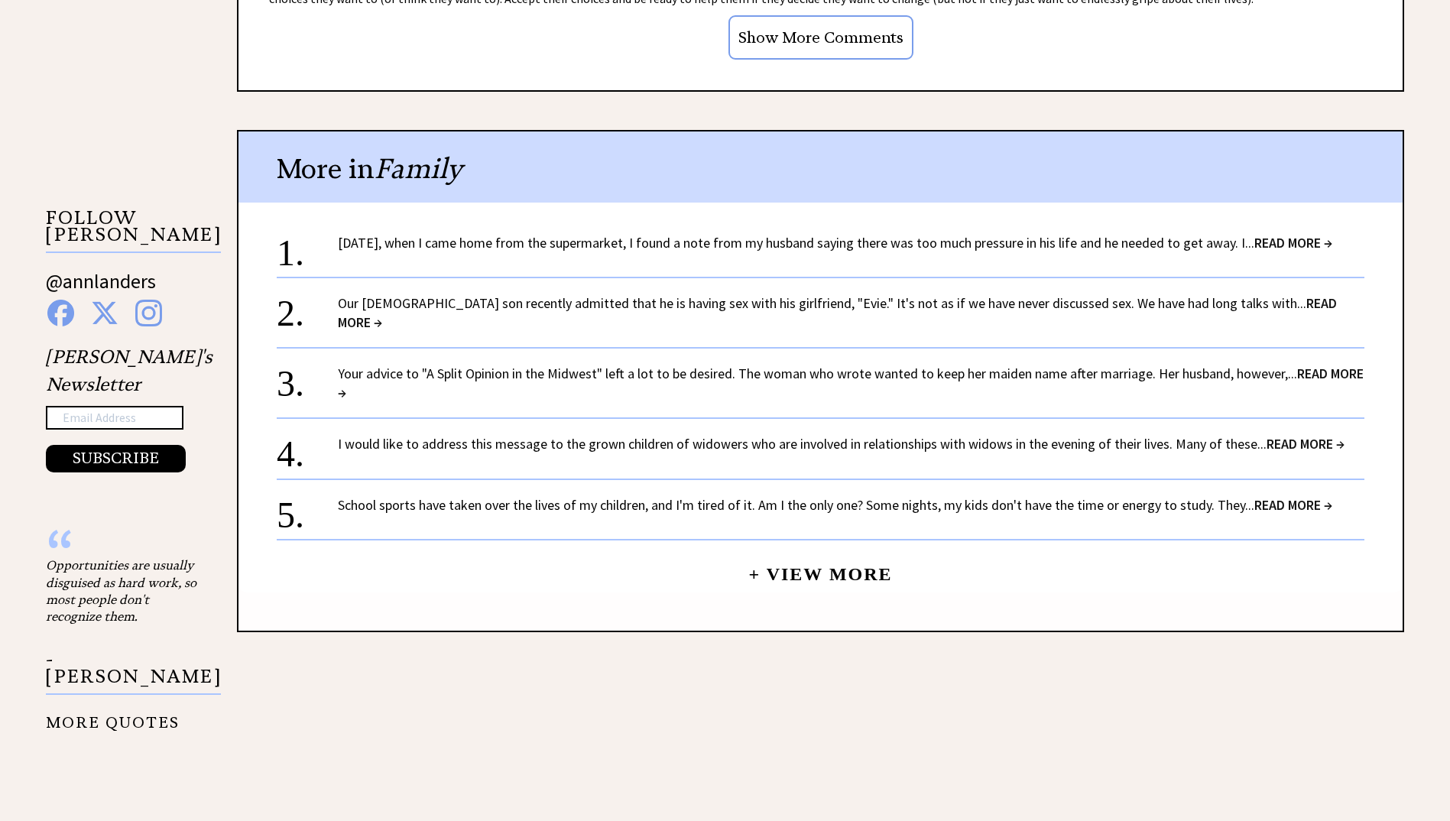
click at [852, 572] on link "+ View More" at bounding box center [820, 567] width 144 height 33
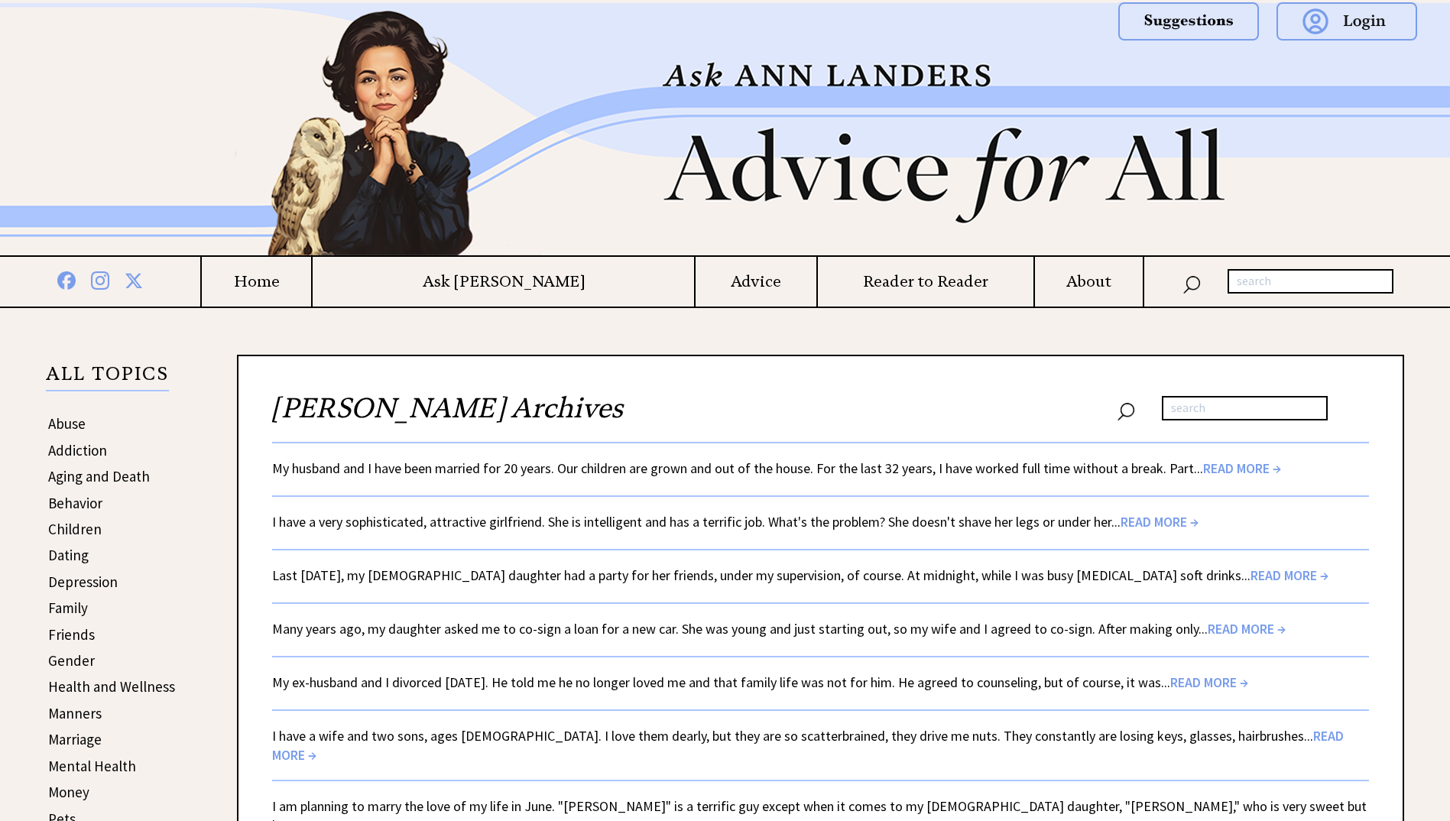
scroll to position [229, 0]
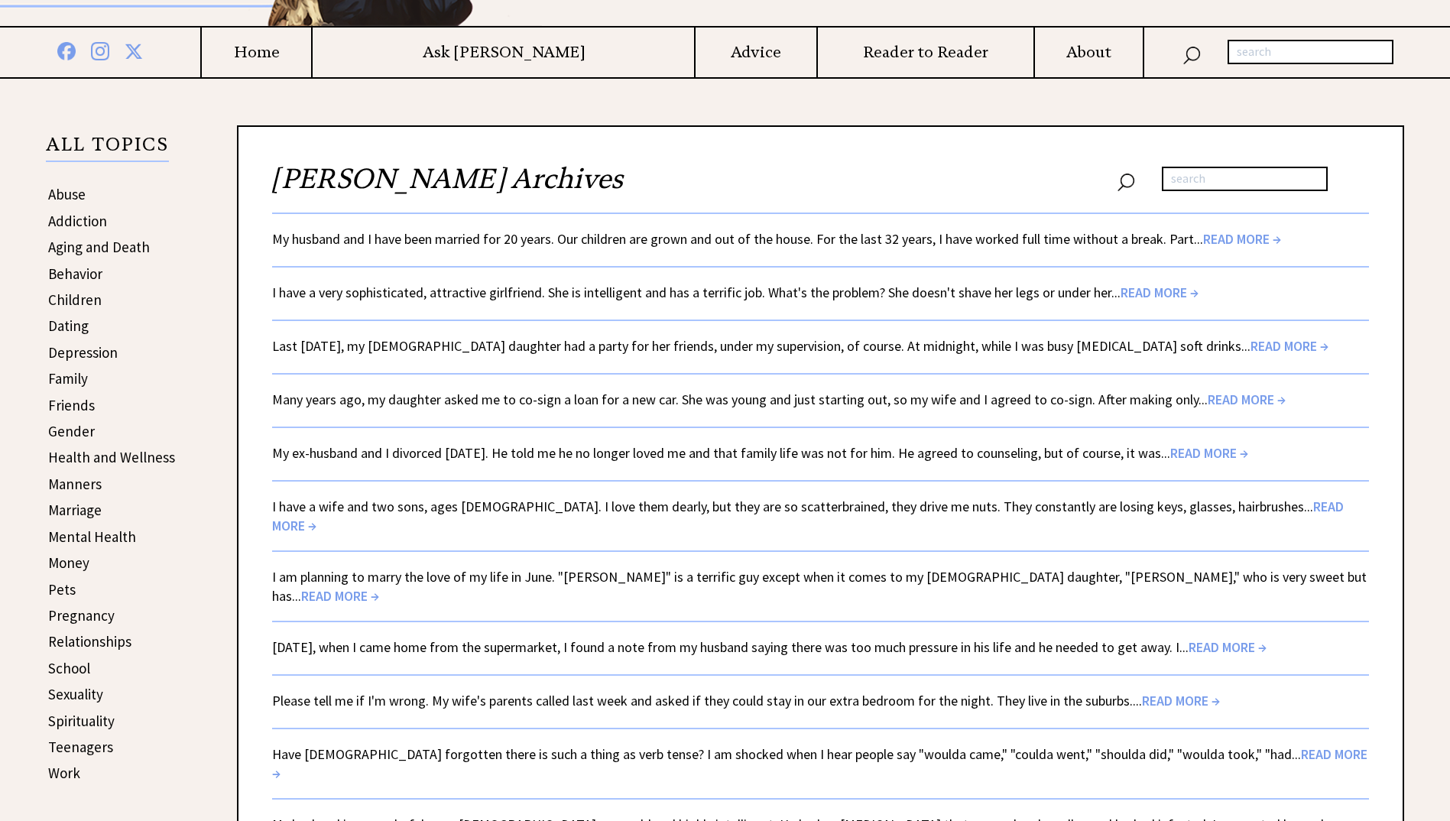
click at [520, 692] on link "Please tell me if I'm wrong. My wife's parents called last week and asked if th…" at bounding box center [746, 701] width 948 height 18
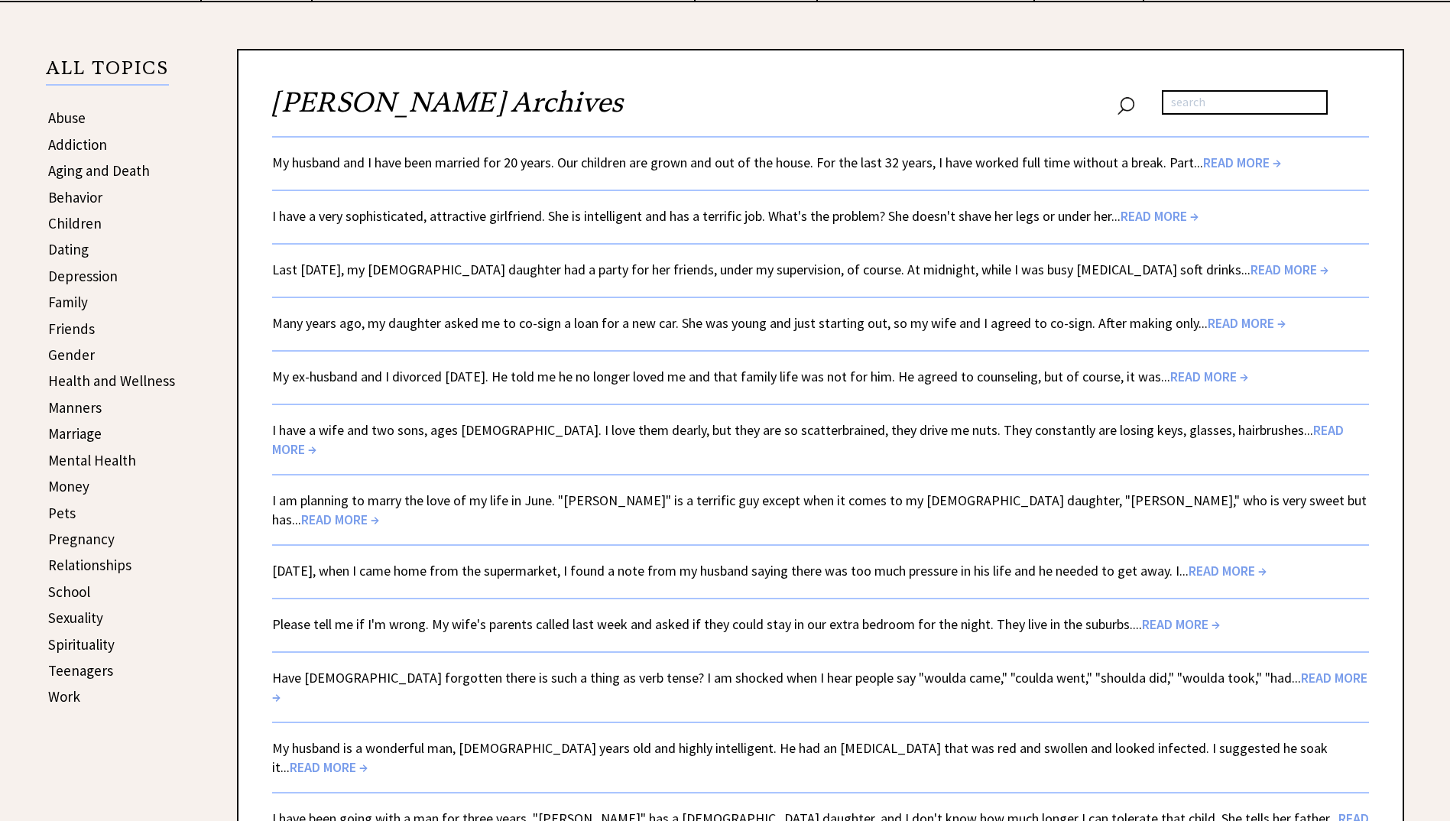
scroll to position [459, 0]
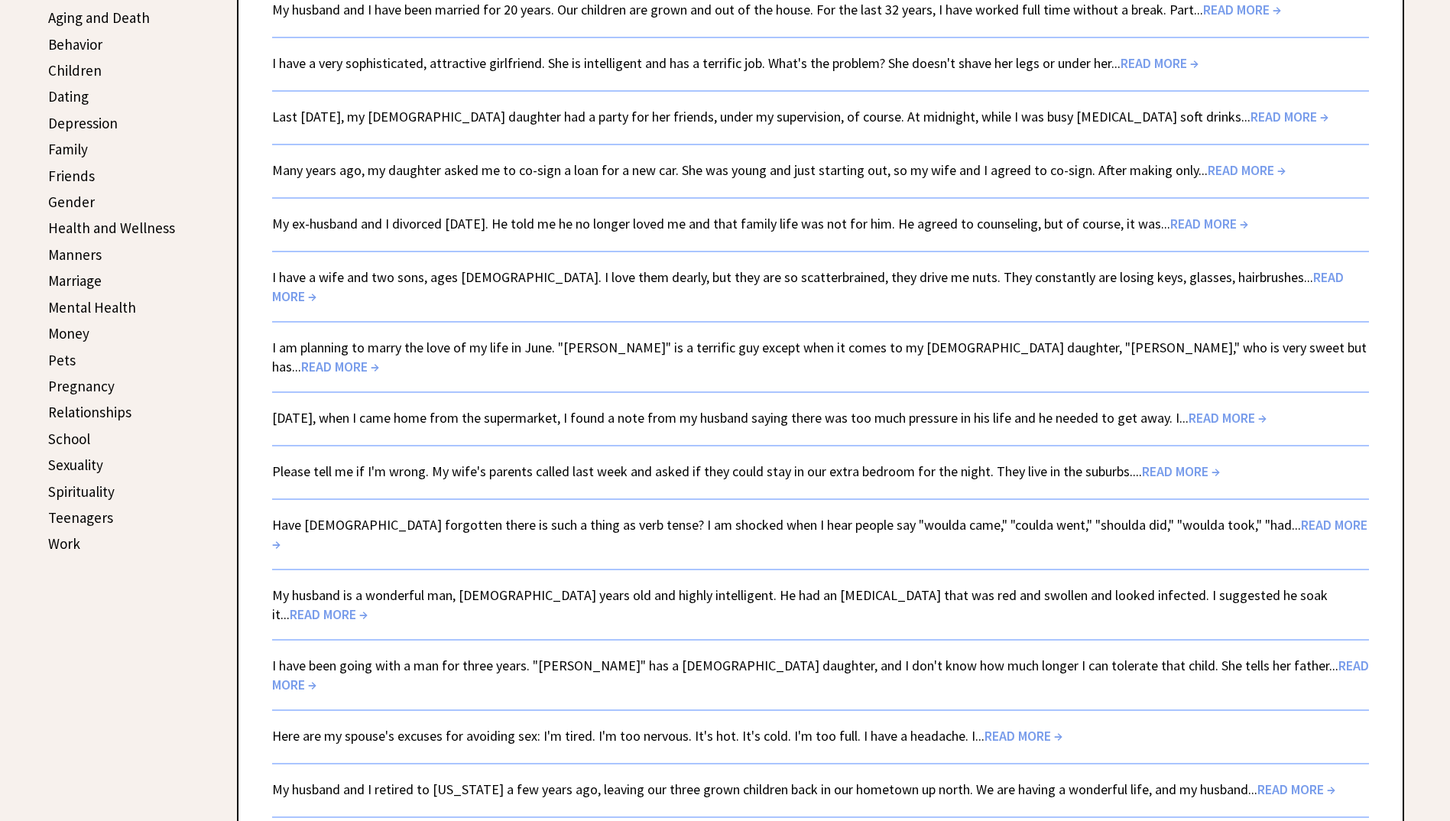
click at [1222, 657] on span "READ MORE →" at bounding box center [820, 675] width 1097 height 37
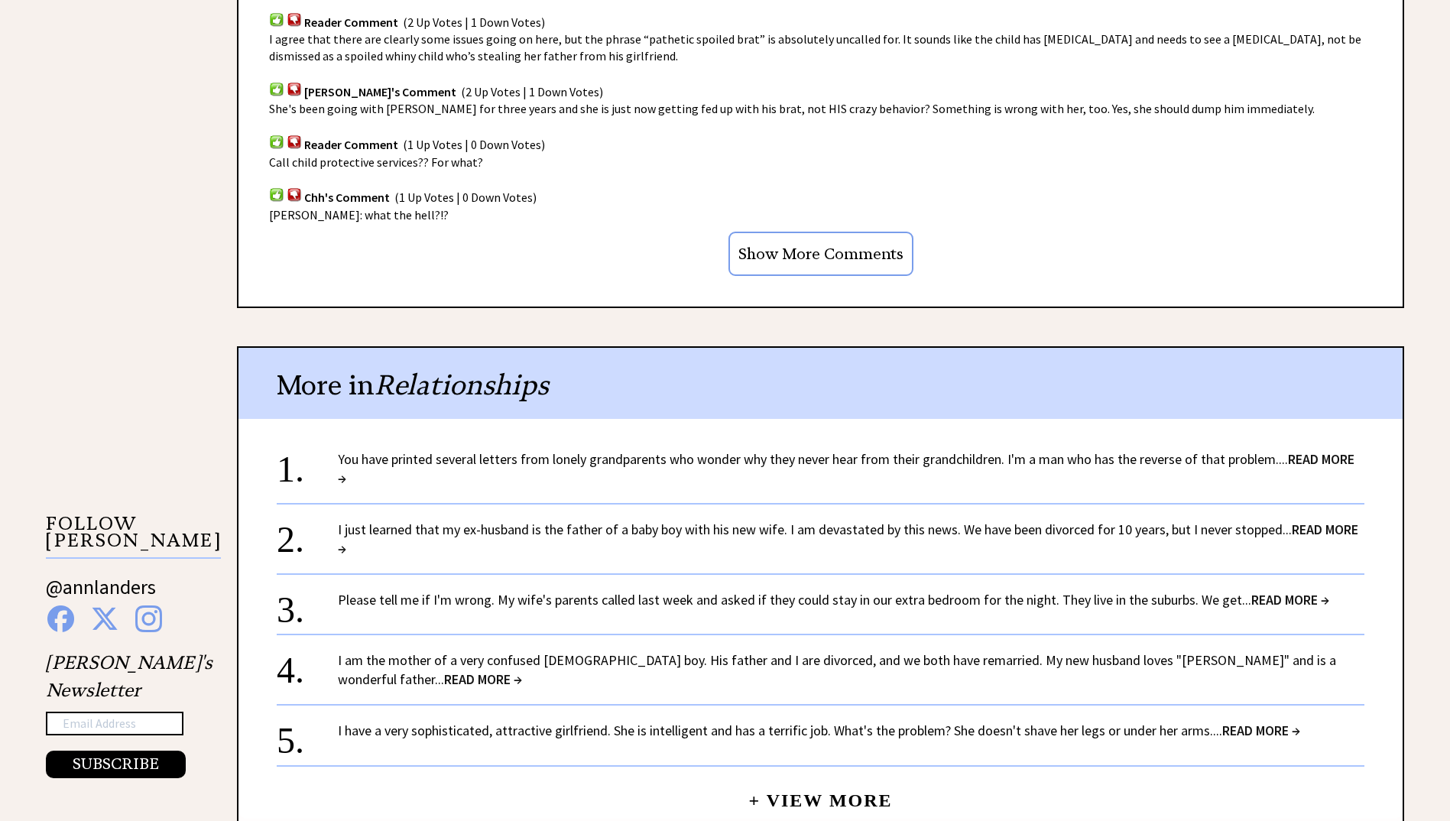
scroll to position [1146, 0]
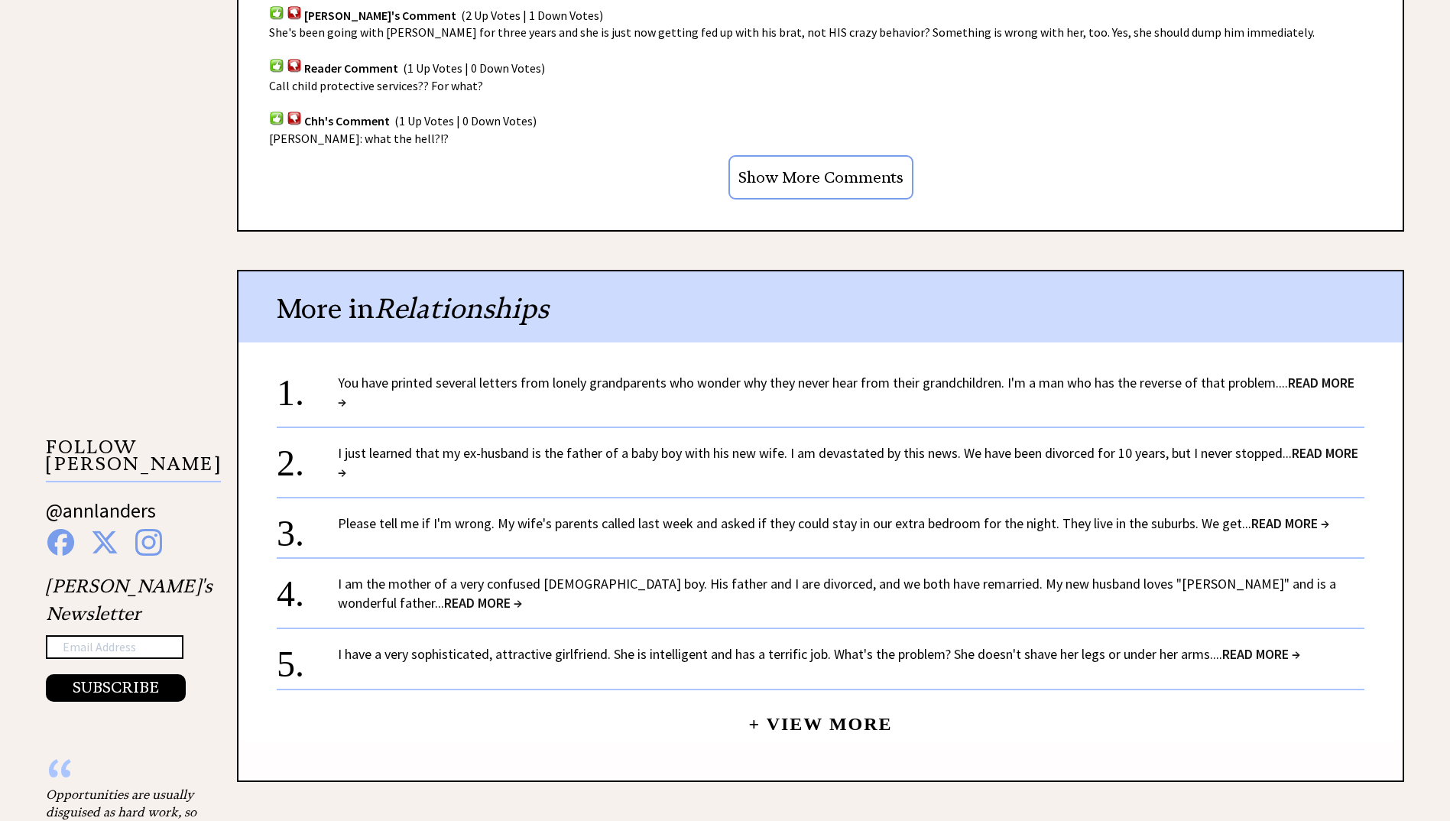
click at [806, 718] on link "+ View More" at bounding box center [820, 717] width 144 height 33
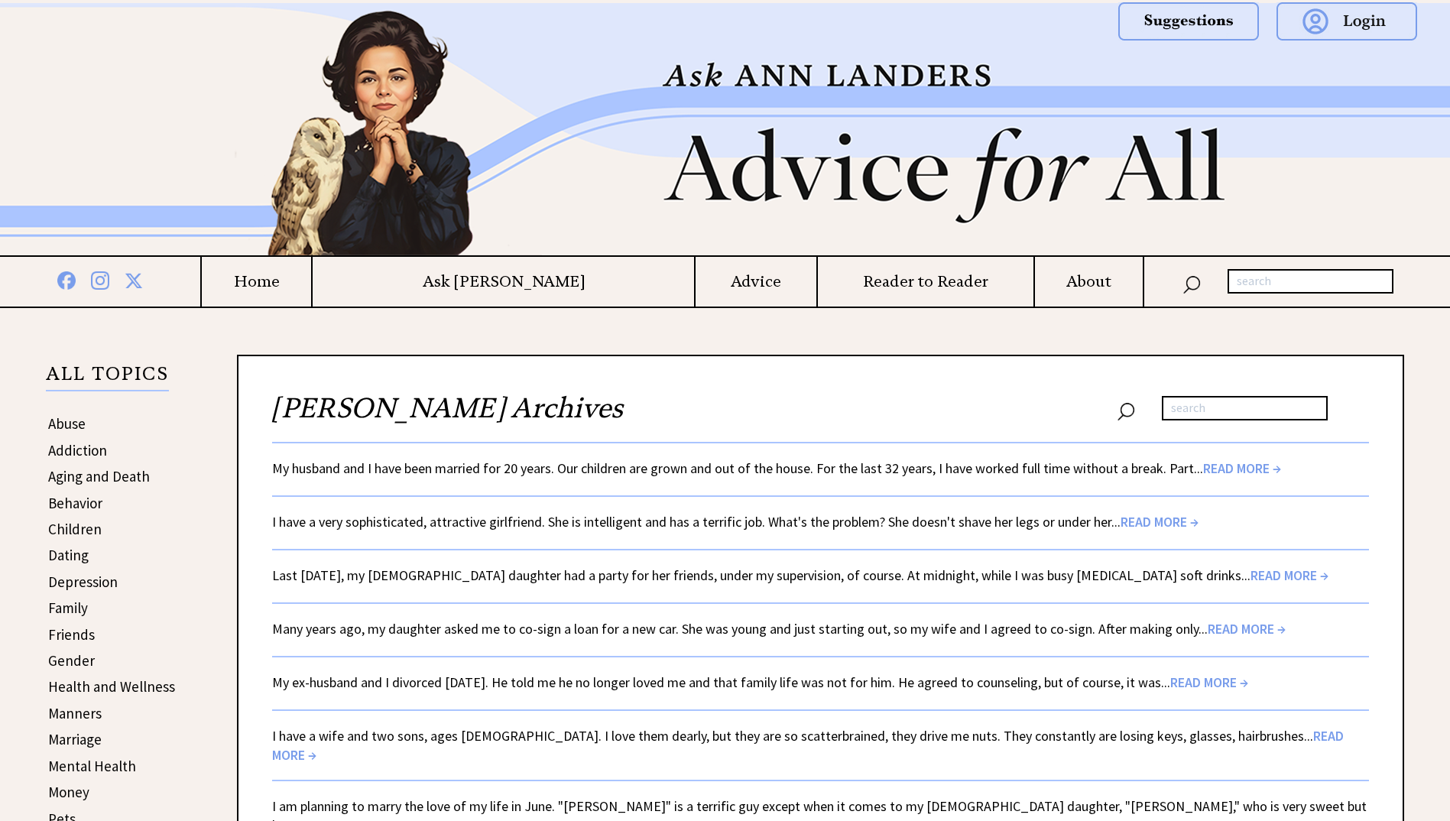
click at [379, 816] on span "READ MORE →" at bounding box center [340, 825] width 78 height 18
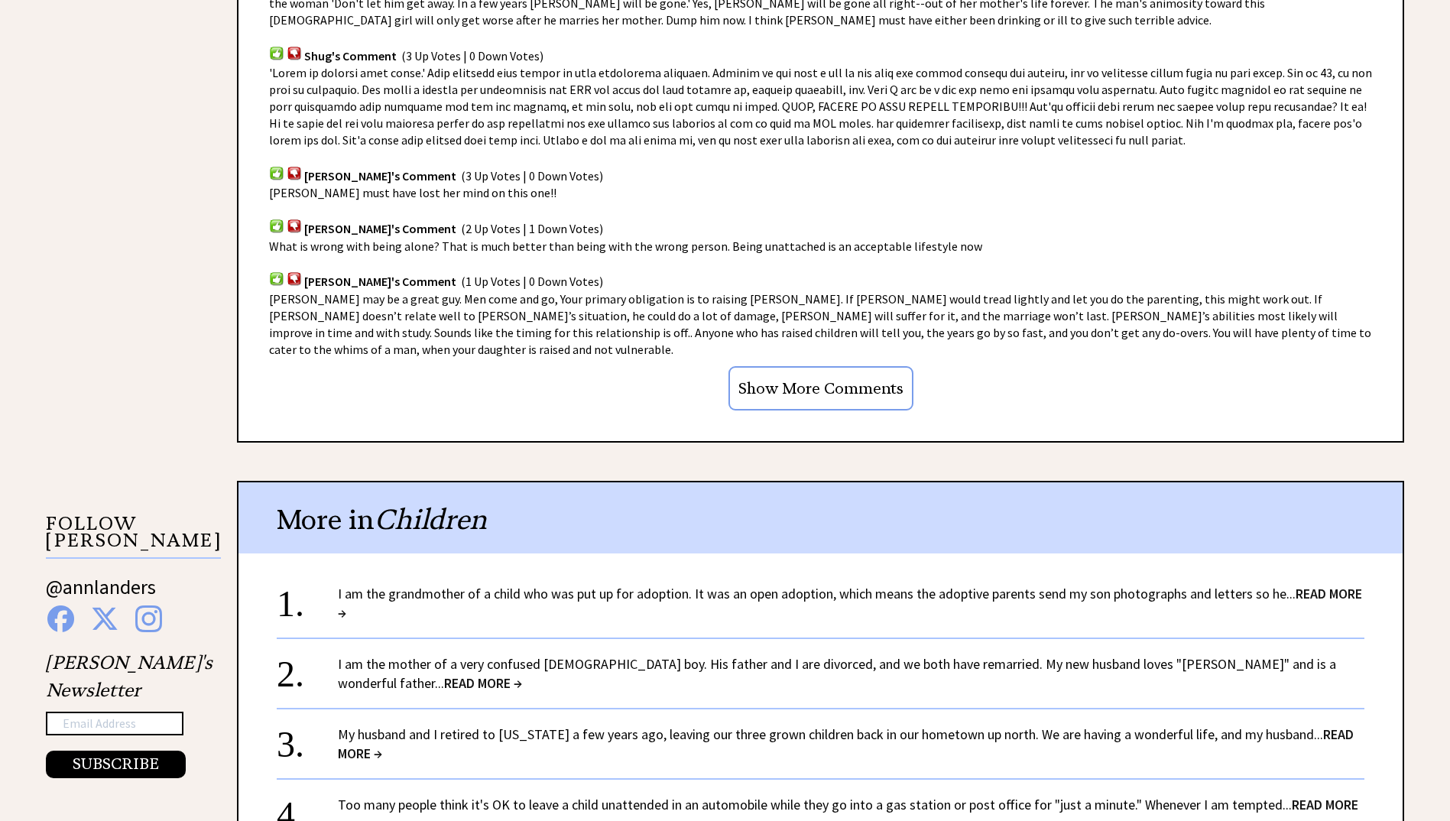
scroll to position [1299, 0]
